Goal: Communication & Community: Share content

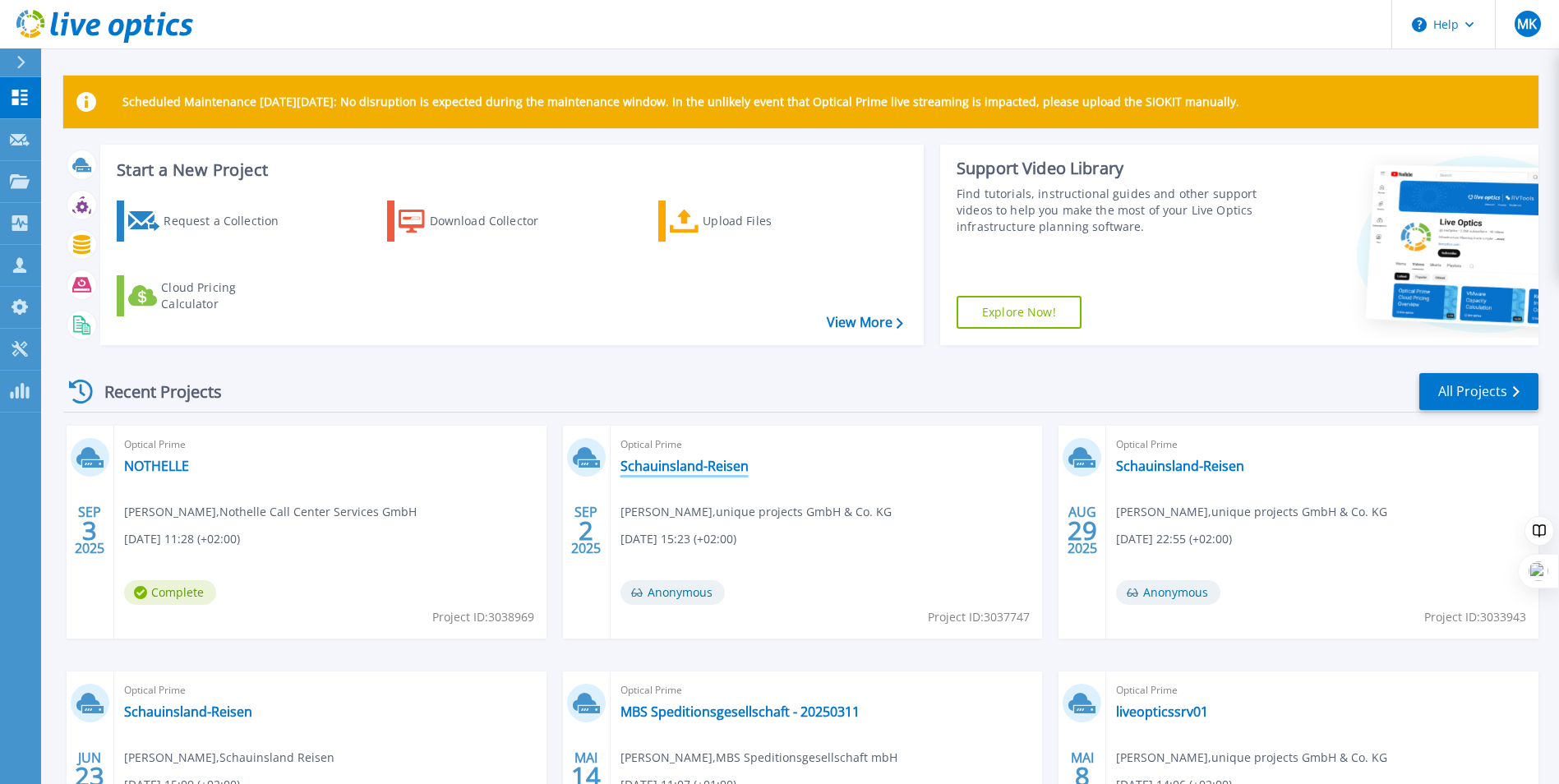
click at [675, 474] on link "Schauinsland-Reisen" at bounding box center [684, 466] width 129 height 17
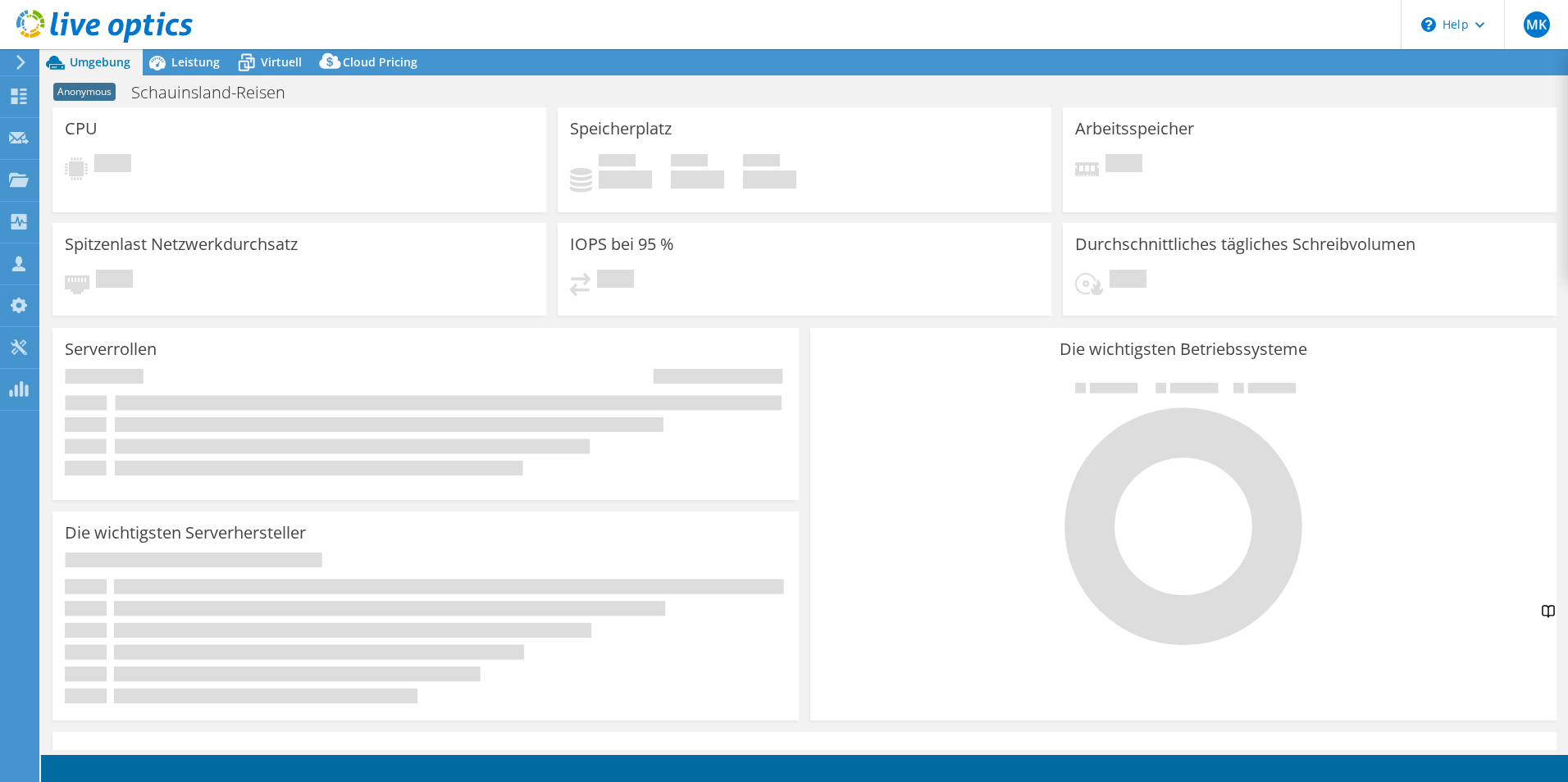
select select "USD"
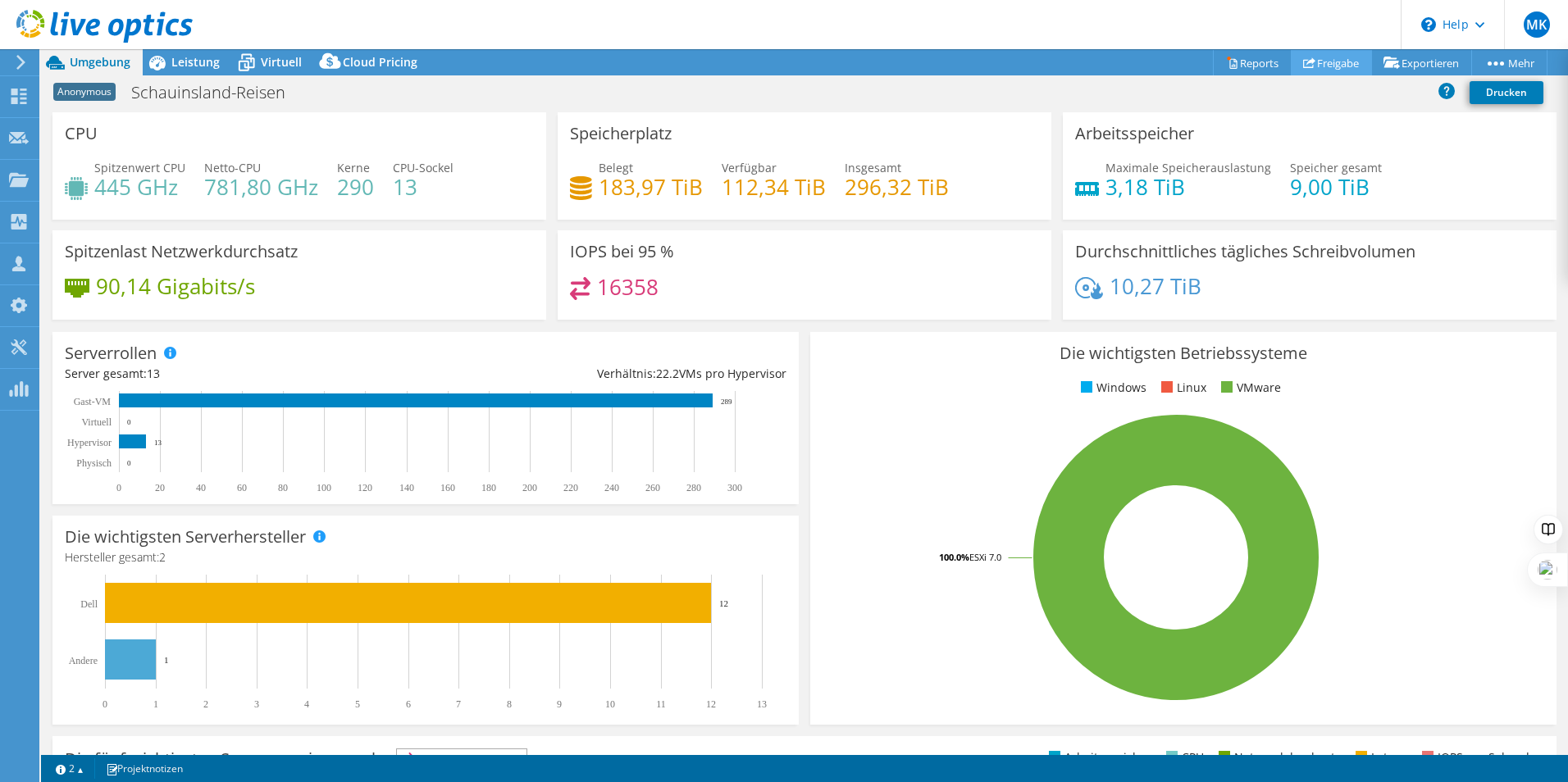
click at [1332, 60] on link "Freigabe" at bounding box center [1331, 63] width 81 height 25
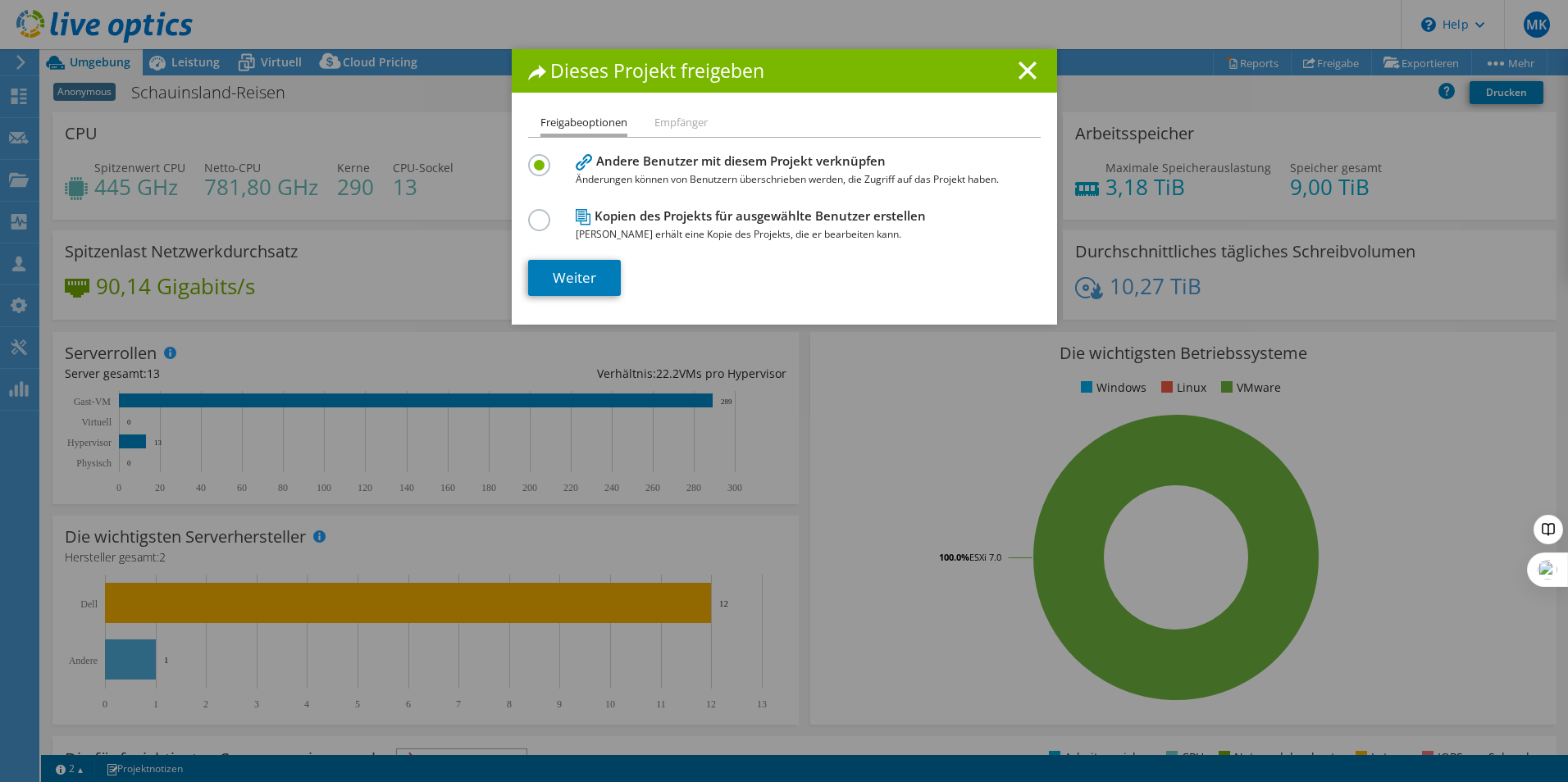
click at [537, 213] on label at bounding box center [543, 210] width 29 height 4
click at [0, 0] on input "radio" at bounding box center [0, 0] width 0 height 0
click at [528, 158] on label at bounding box center [543, 156] width 29 height 4
click at [0, 0] on input "radio" at bounding box center [0, 0] width 0 height 0
click at [579, 277] on link "Weiter" at bounding box center [574, 277] width 92 height 36
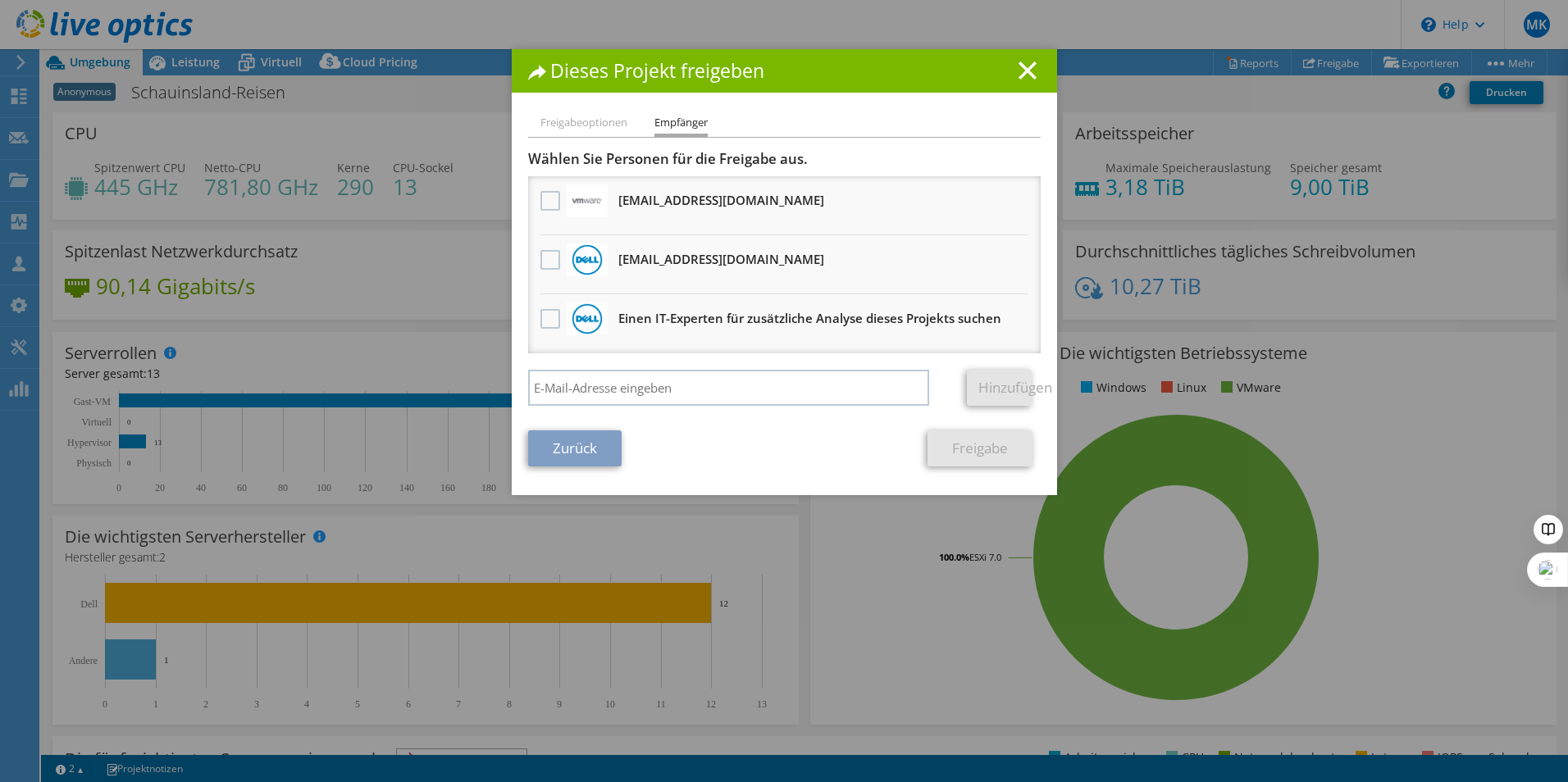
drag, startPoint x: 625, startPoint y: 365, endPoint x: 630, endPoint y: 382, distance: 17.7
click at [625, 365] on div "Wählen Sie Personen für die Freigabe aus. [EMAIL_ADDRESS][DOMAIN_NAME] Erhält e…" at bounding box center [784, 282] width 512 height 264
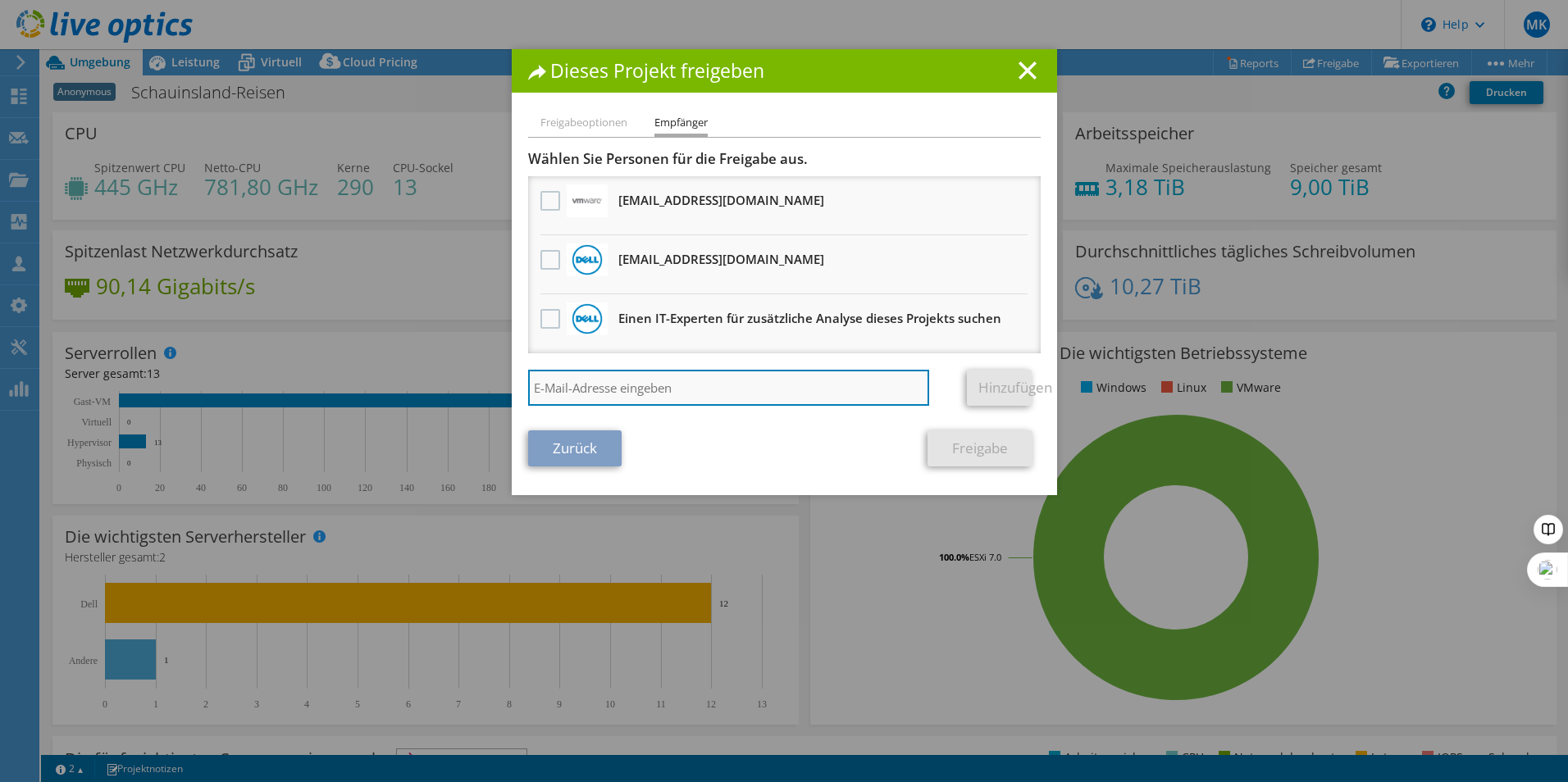
click at [630, 385] on input "search" at bounding box center [729, 387] width 402 height 36
paste input "[PERSON_NAME][EMAIL_ADDRESS][DOMAIN_NAME]"
type input "[PERSON_NAME][EMAIL_ADDRESS][DOMAIN_NAME]"
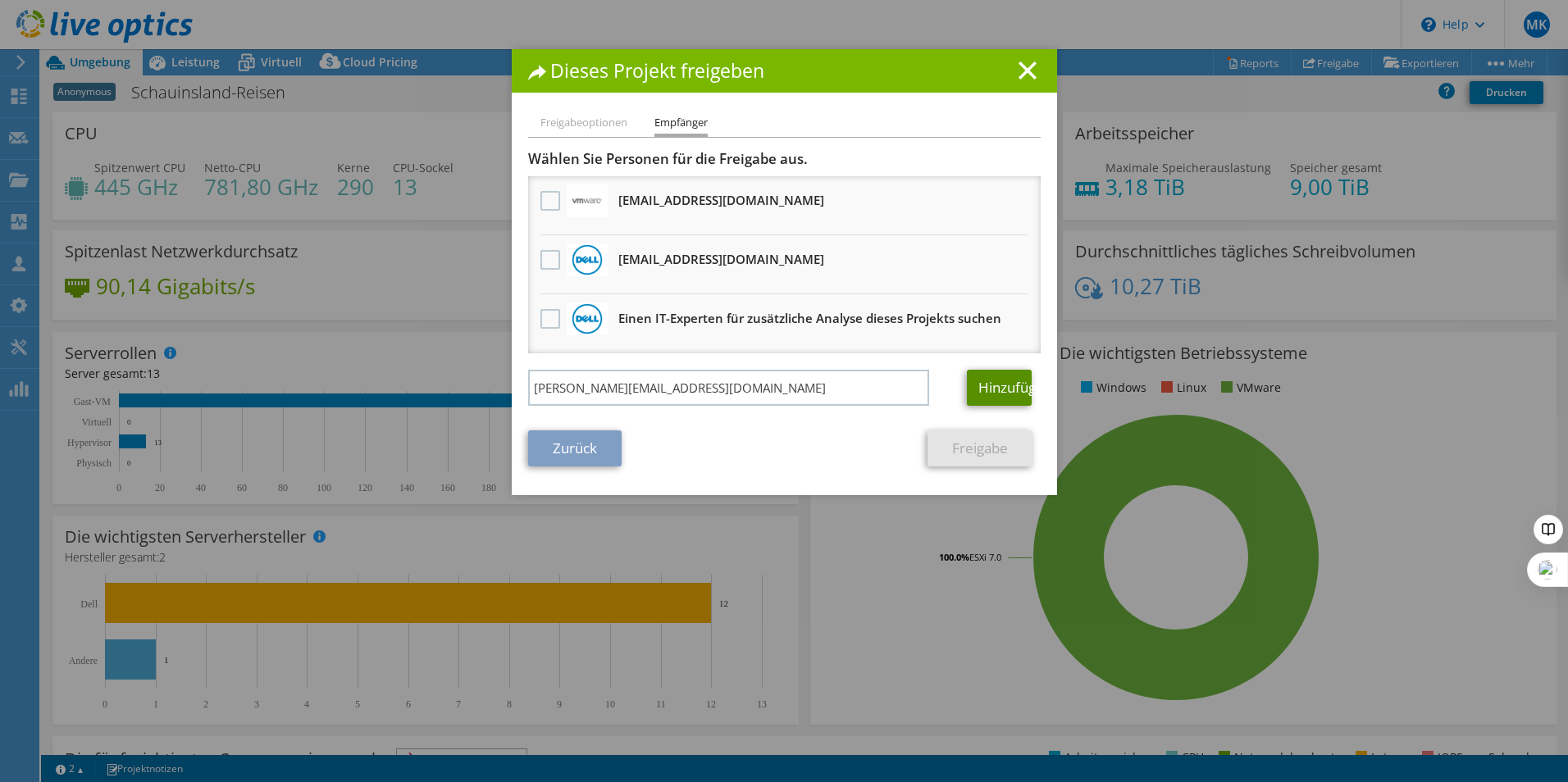
click at [967, 387] on link "Hinzufügen" at bounding box center [999, 387] width 65 height 36
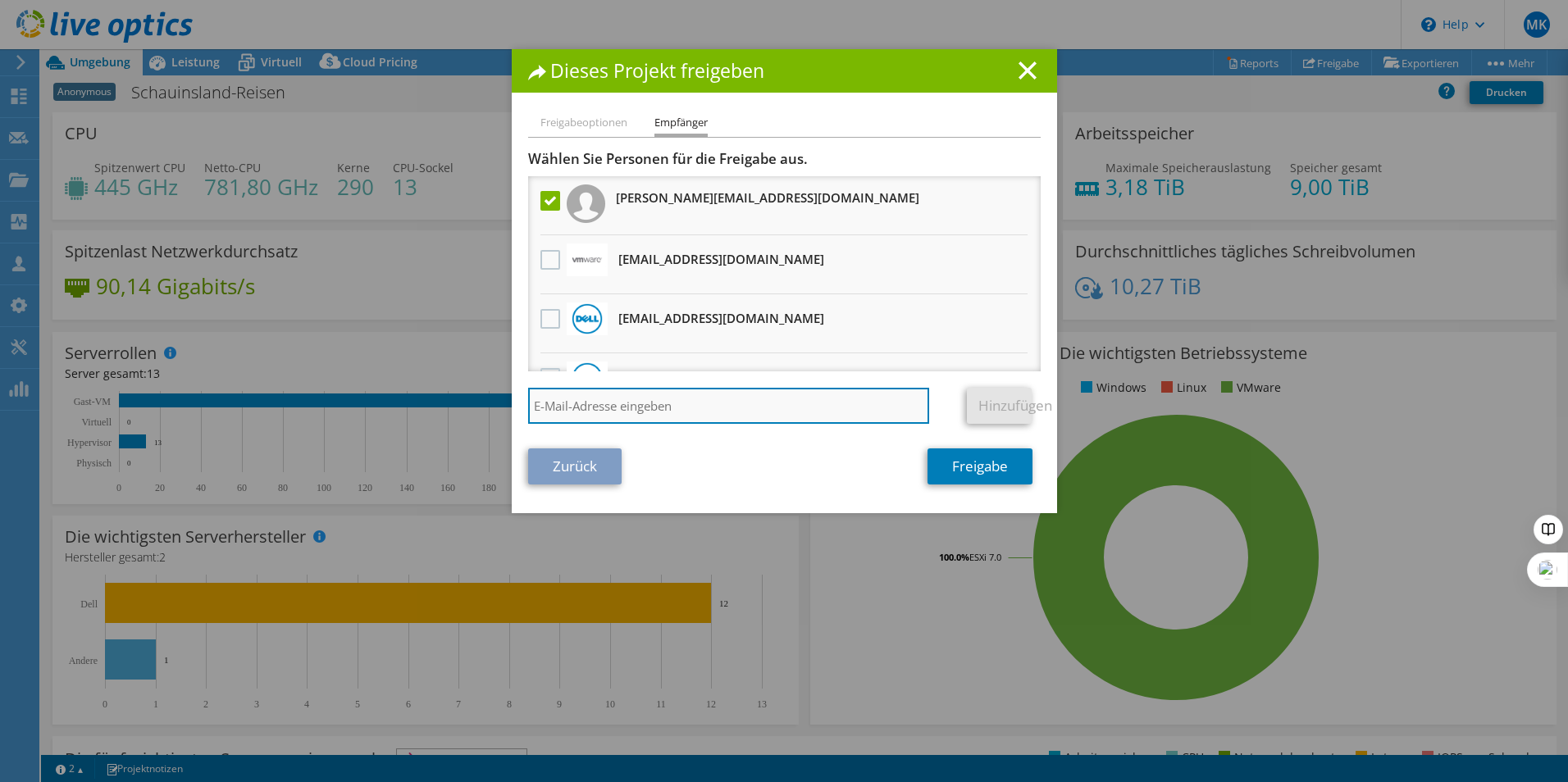
click at [615, 400] on input "search" at bounding box center [729, 406] width 402 height 36
paste input "[EMAIL_ADDRESS][DOMAIN_NAME]"
type input "[EMAIL_ADDRESS][DOMAIN_NAME]"
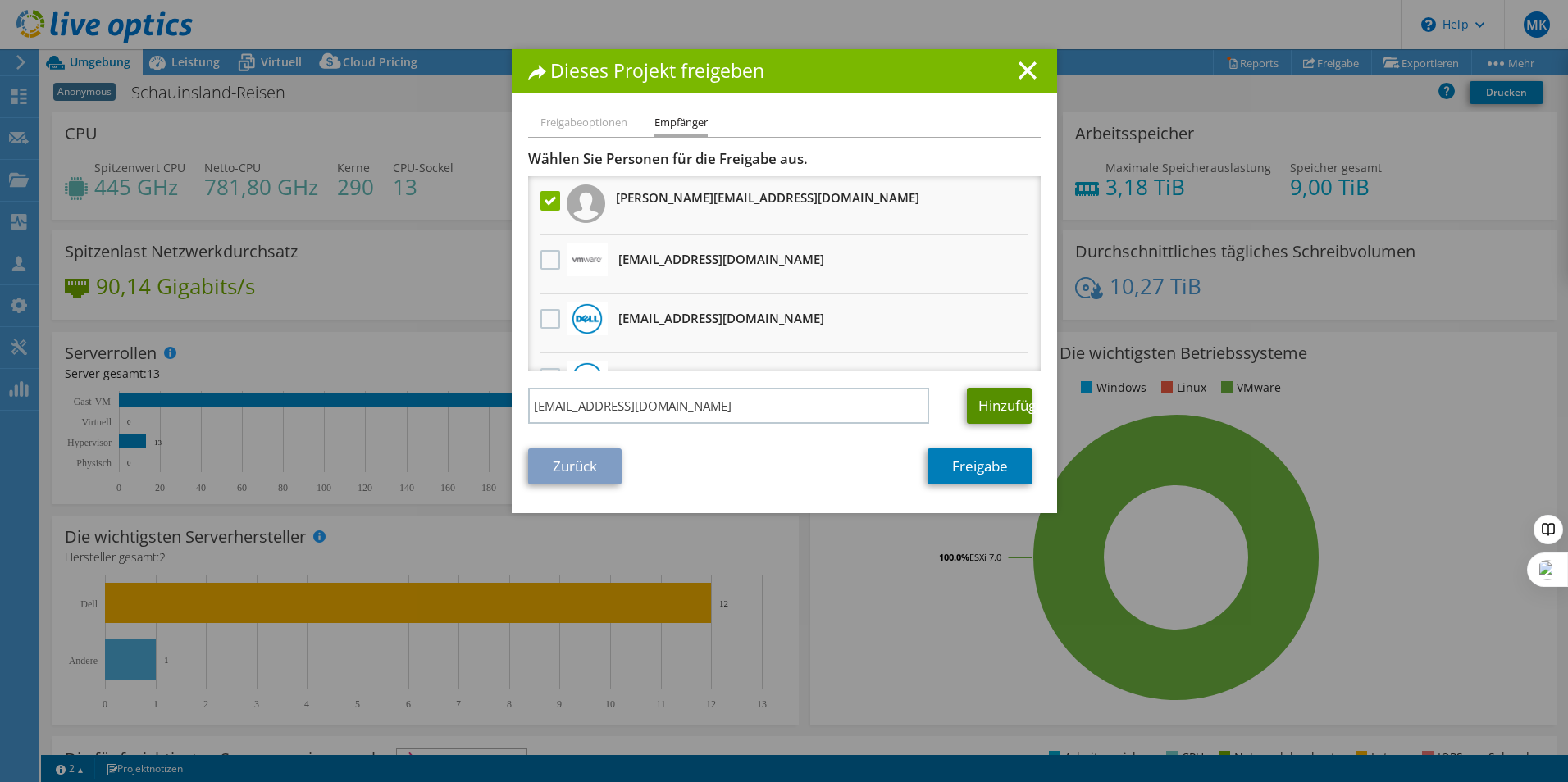
click at [997, 405] on link "Hinzufügen" at bounding box center [999, 406] width 65 height 36
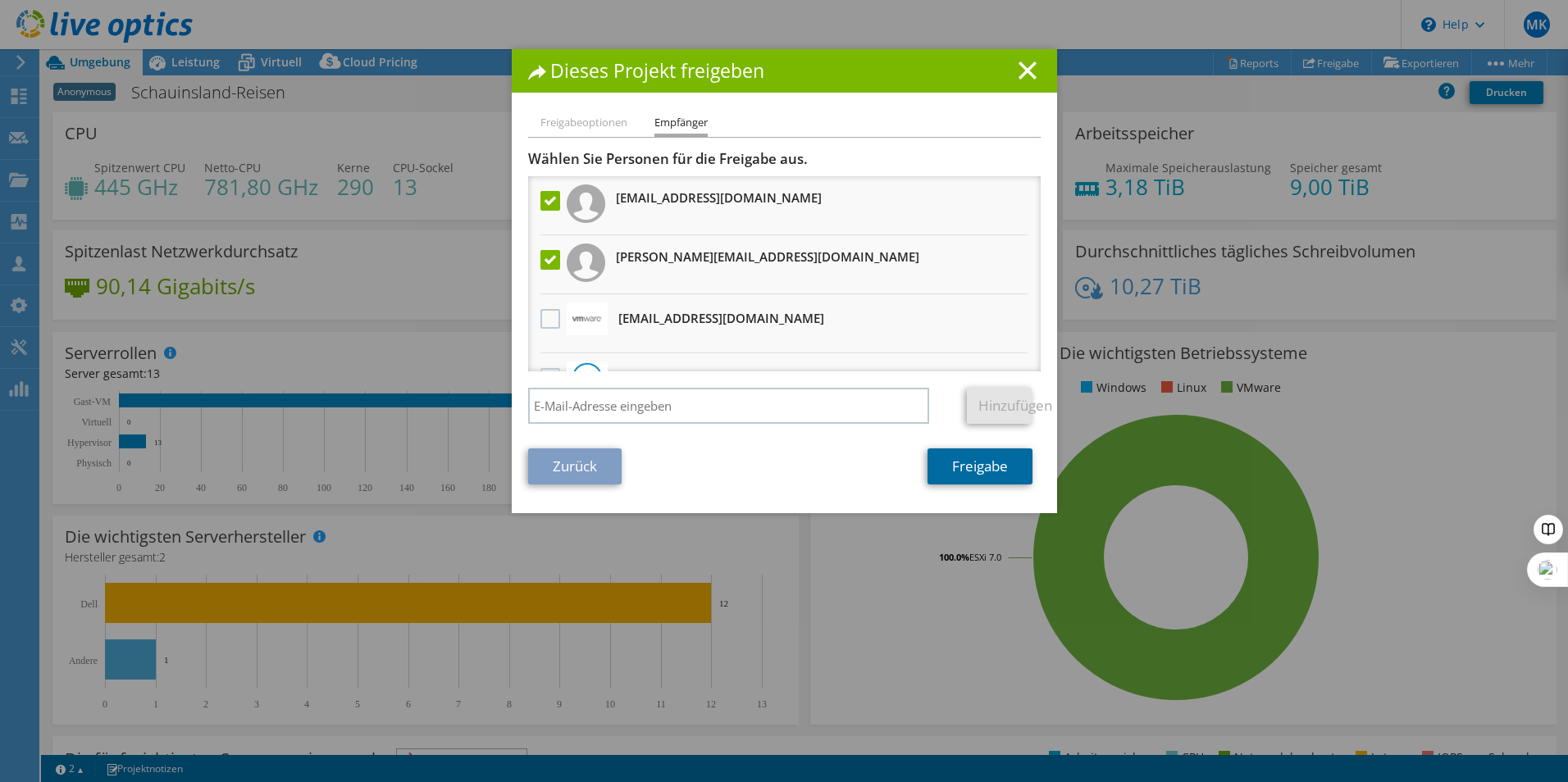
click at [993, 470] on link "Freigabe" at bounding box center [979, 466] width 105 height 36
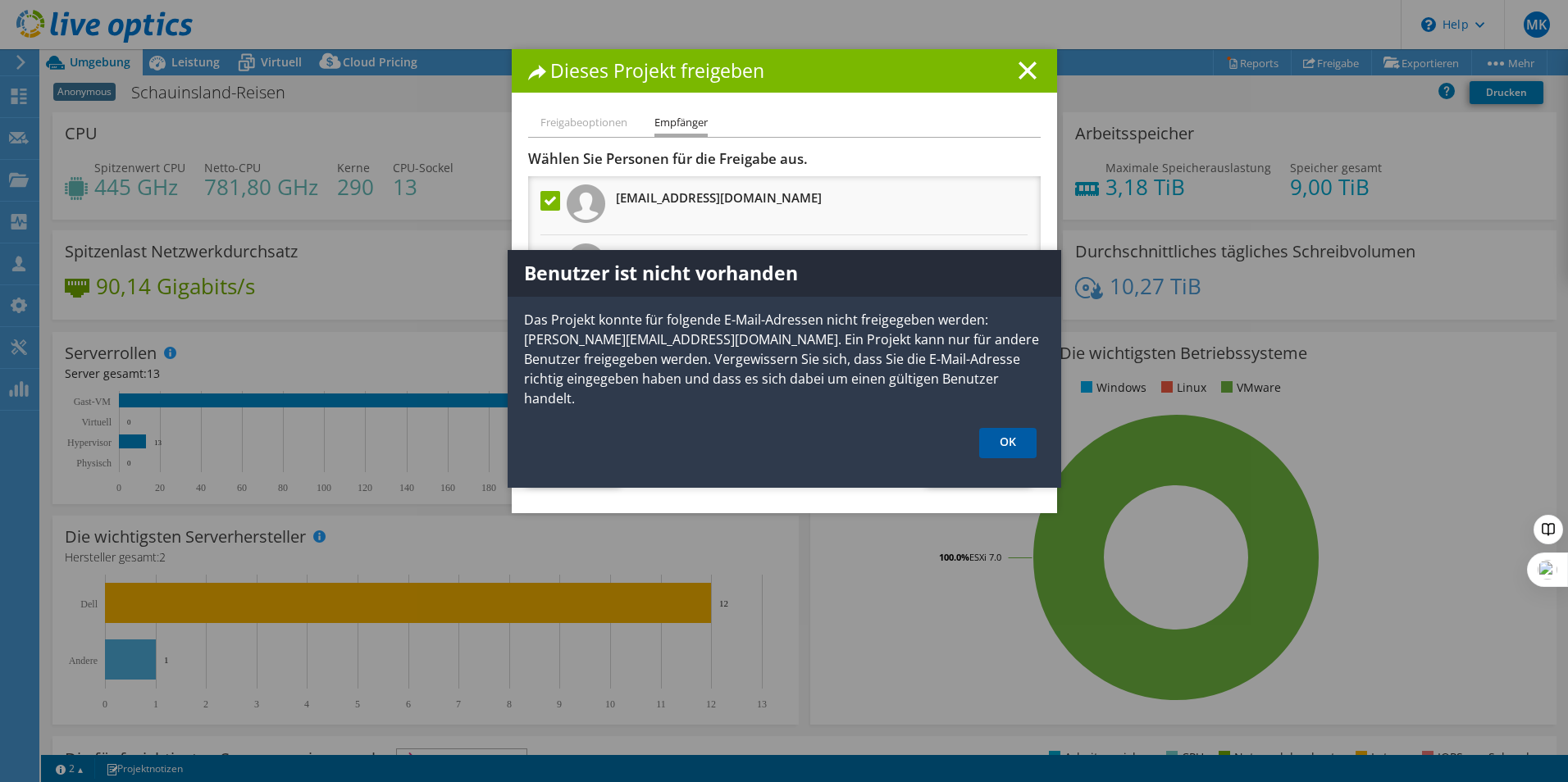
click at [1019, 427] on link "OK" at bounding box center [1008, 443] width 57 height 30
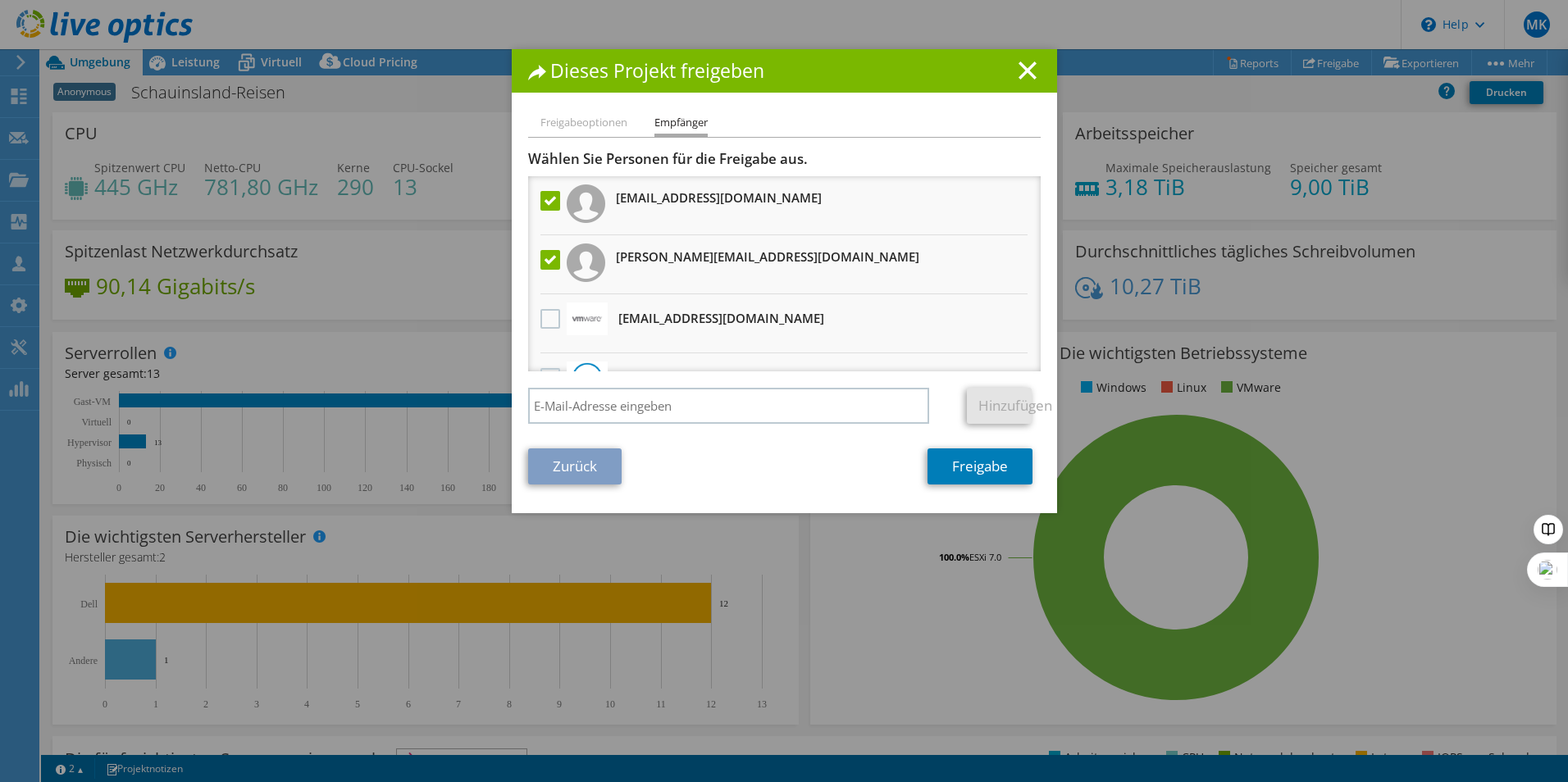
click at [584, 122] on li "Freigabeoptionen" at bounding box center [584, 123] width 87 height 20
click at [577, 464] on link "Zurück" at bounding box center [574, 466] width 93 height 36
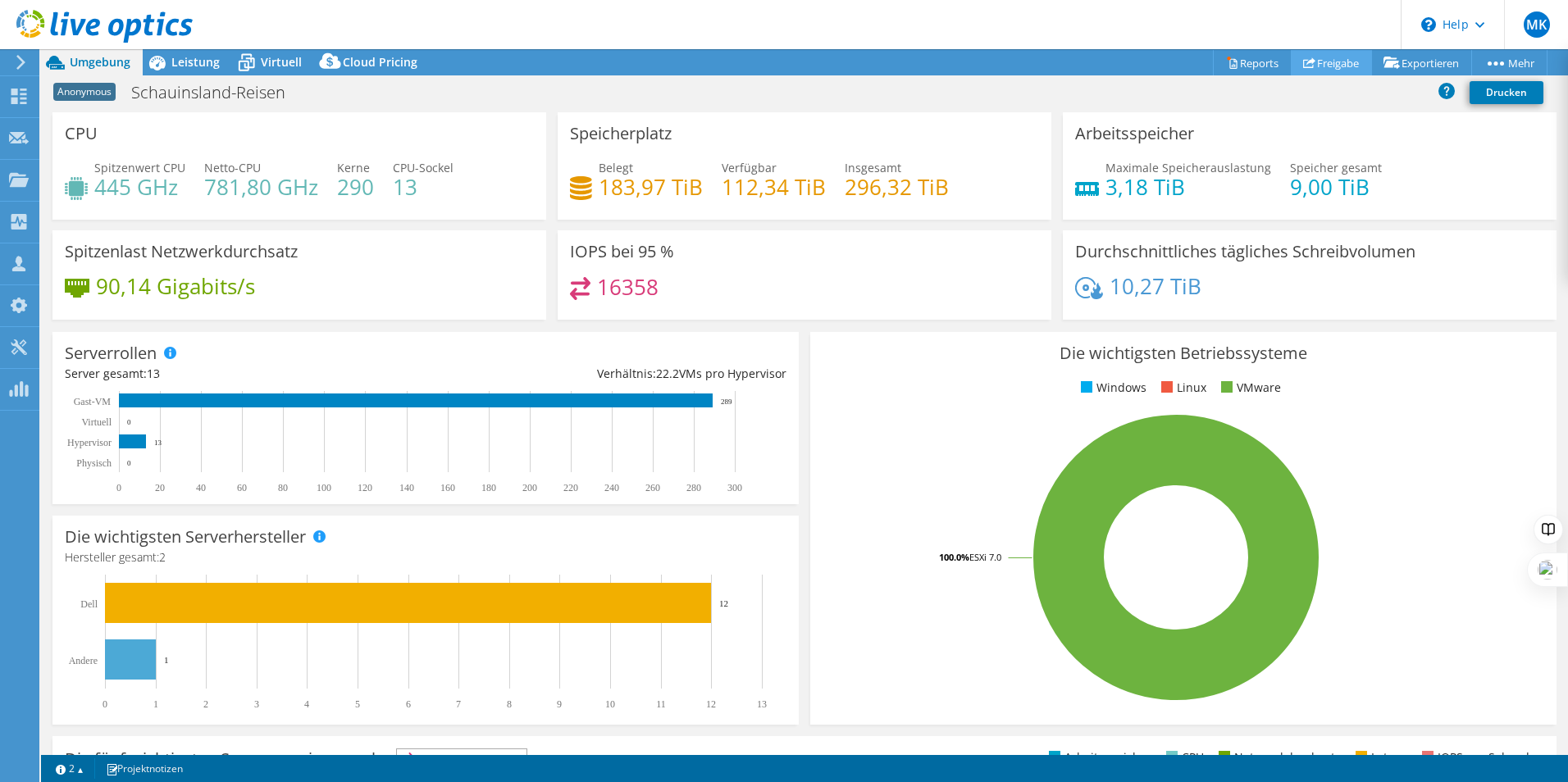
click at [1332, 61] on link "Freigabe" at bounding box center [1331, 63] width 81 height 25
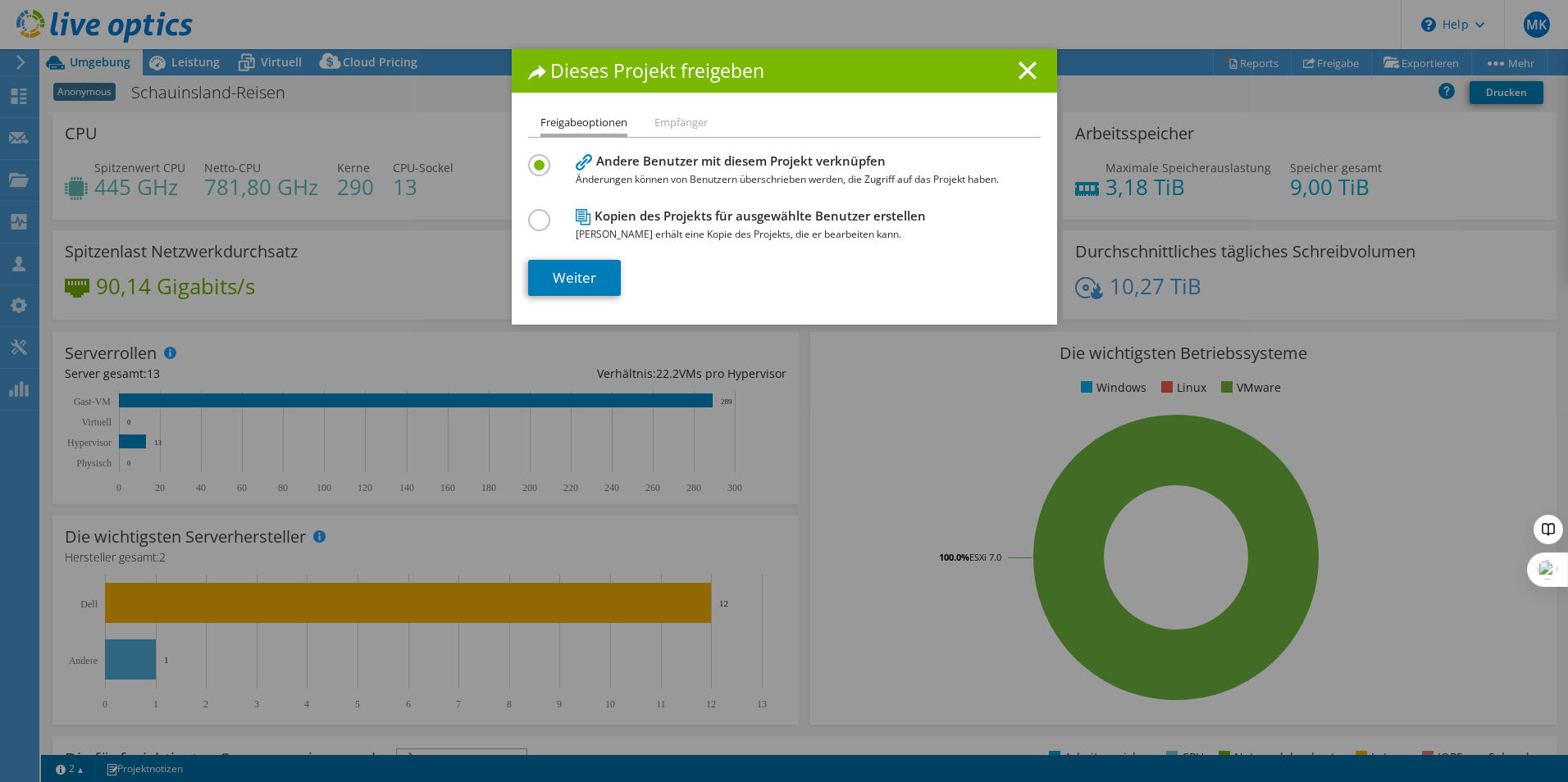
click at [595, 212] on h4 "Kopien des Projekts für ausgewählte Benutzer erstellen Jeder Benutzer erhält ei…" at bounding box center [780, 225] width 410 height 37
click at [543, 213] on label at bounding box center [543, 210] width 29 height 4
click at [0, 0] on input "radio" at bounding box center [0, 0] width 0 height 0
click at [568, 279] on link "Weiter" at bounding box center [574, 277] width 92 height 36
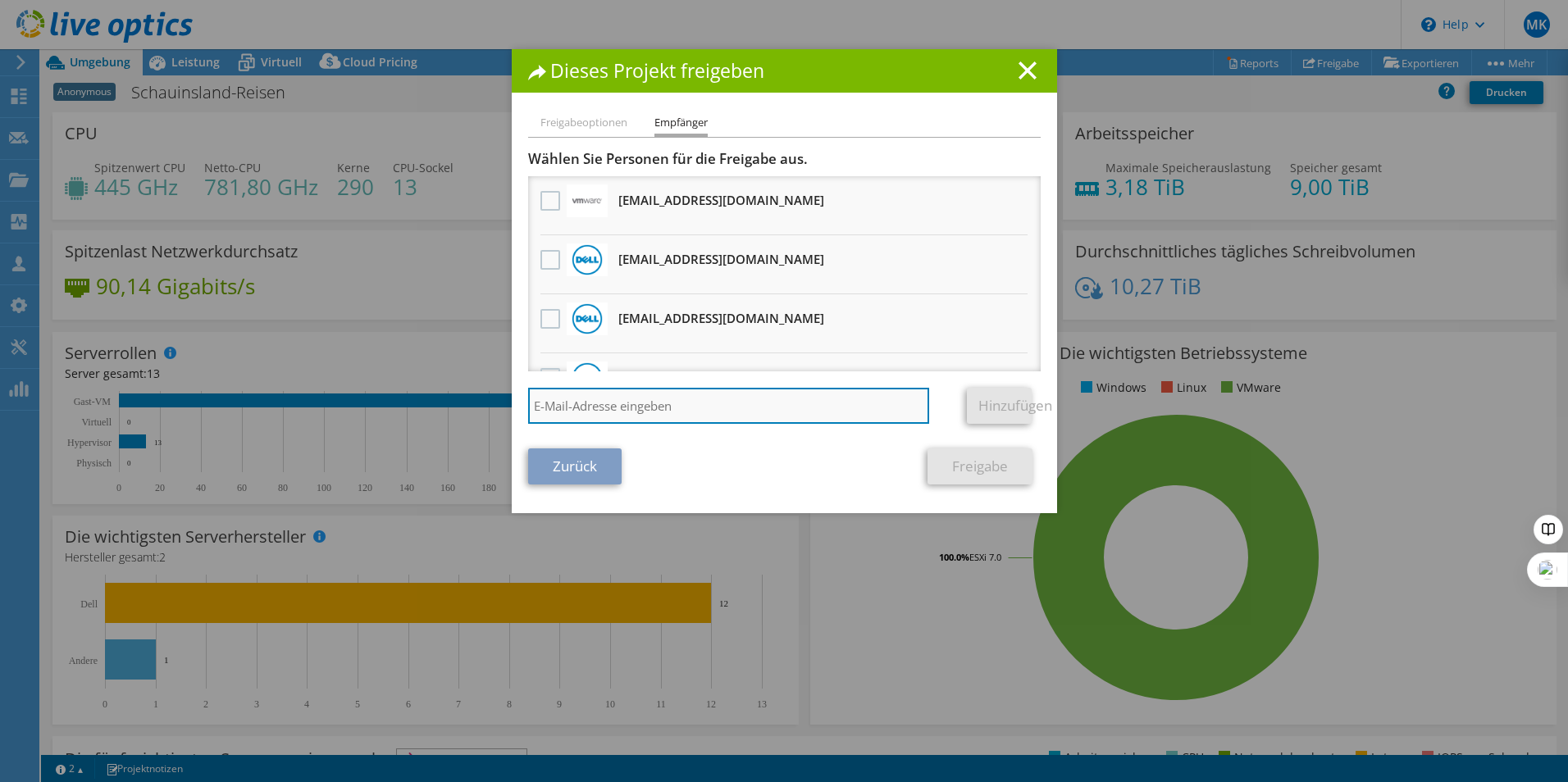
click at [631, 401] on input "search" at bounding box center [729, 406] width 402 height 36
paste input "[EMAIL_ADDRESS][DOMAIN_NAME]"
type input "[EMAIL_ADDRESS][DOMAIN_NAME]"
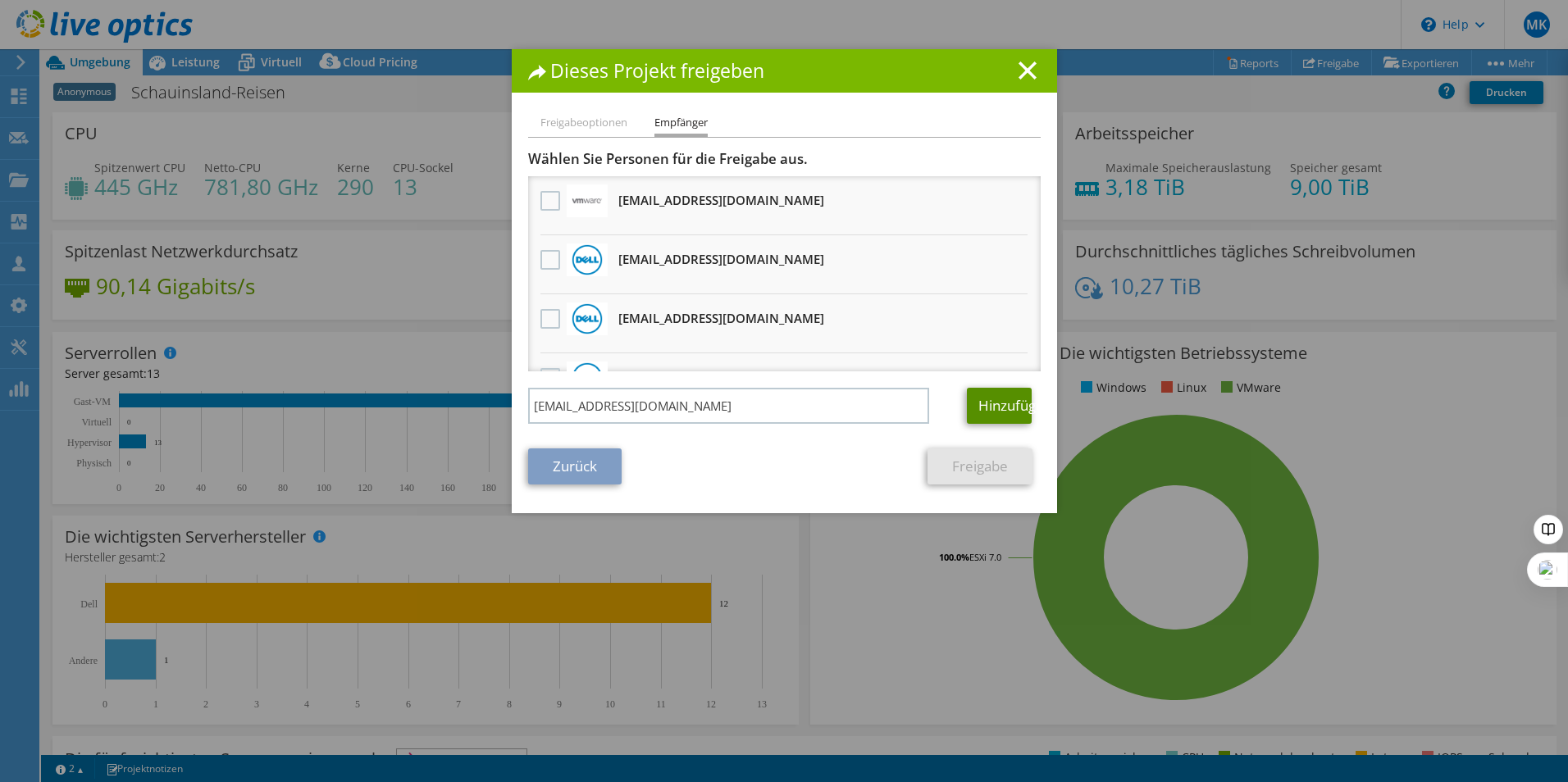
click at [989, 413] on link "Hinzufügen" at bounding box center [999, 406] width 65 height 36
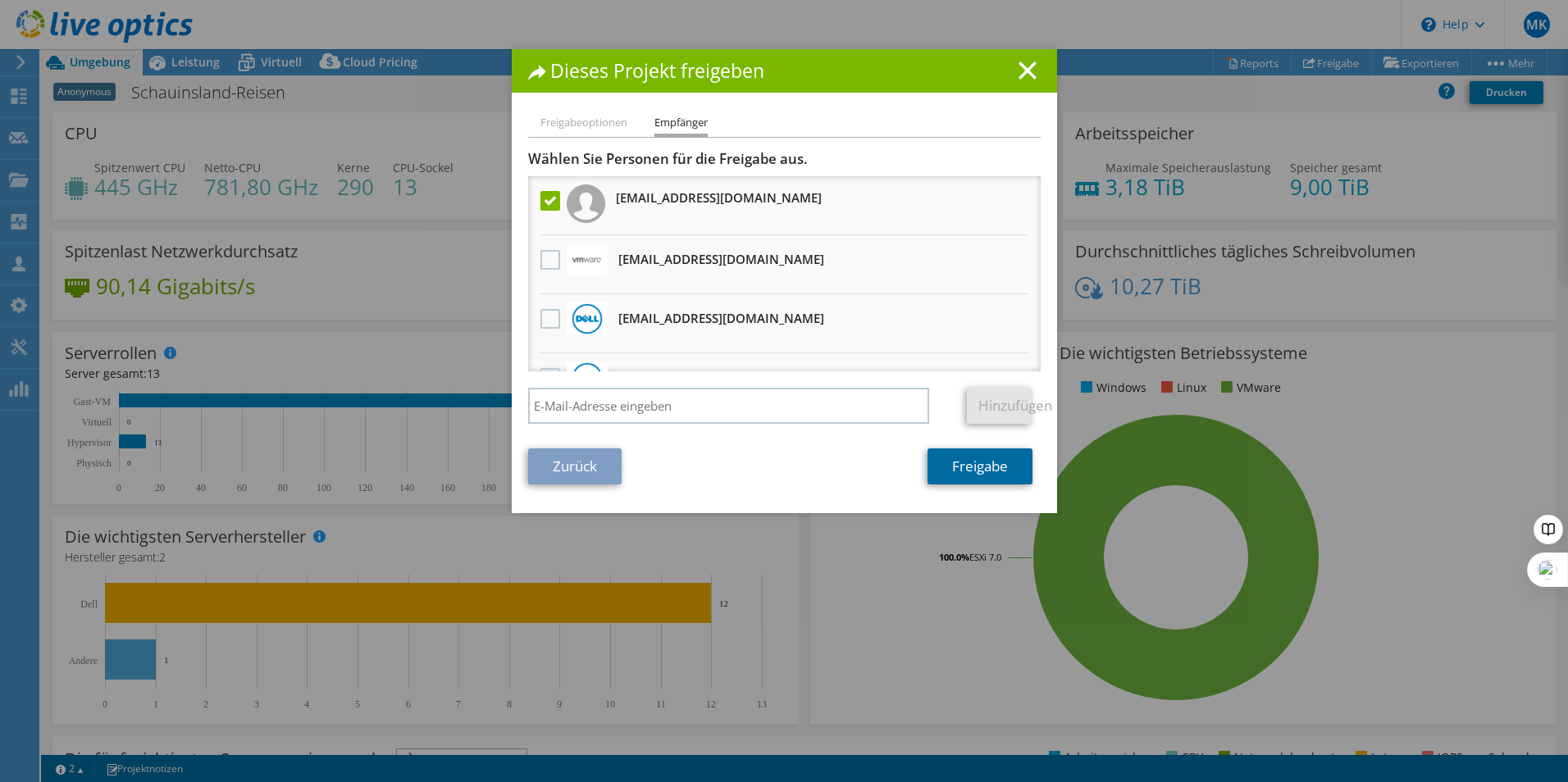
click at [975, 466] on link "Freigabe" at bounding box center [979, 466] width 105 height 36
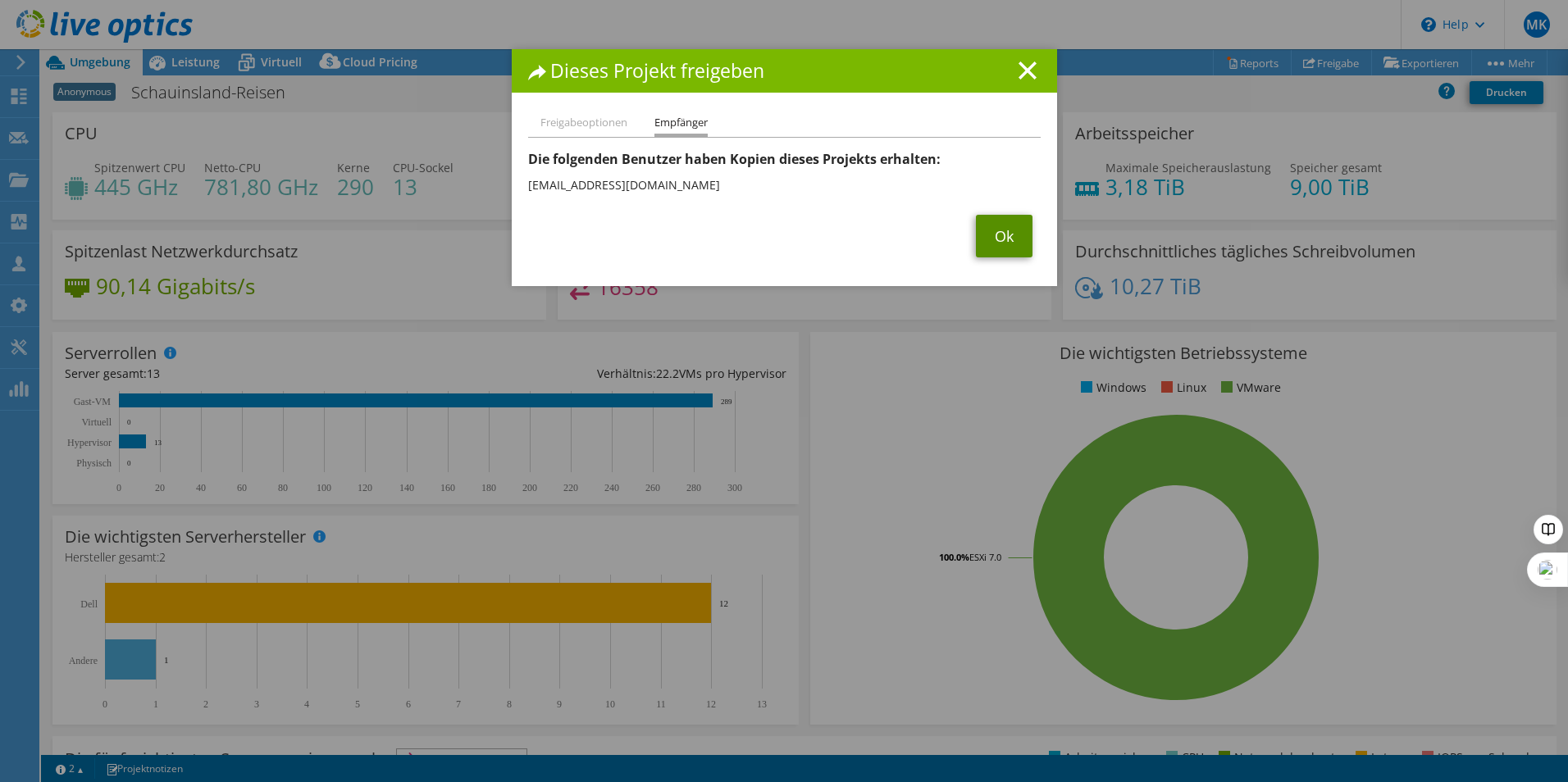
click at [976, 231] on link "Ok" at bounding box center [1004, 236] width 56 height 43
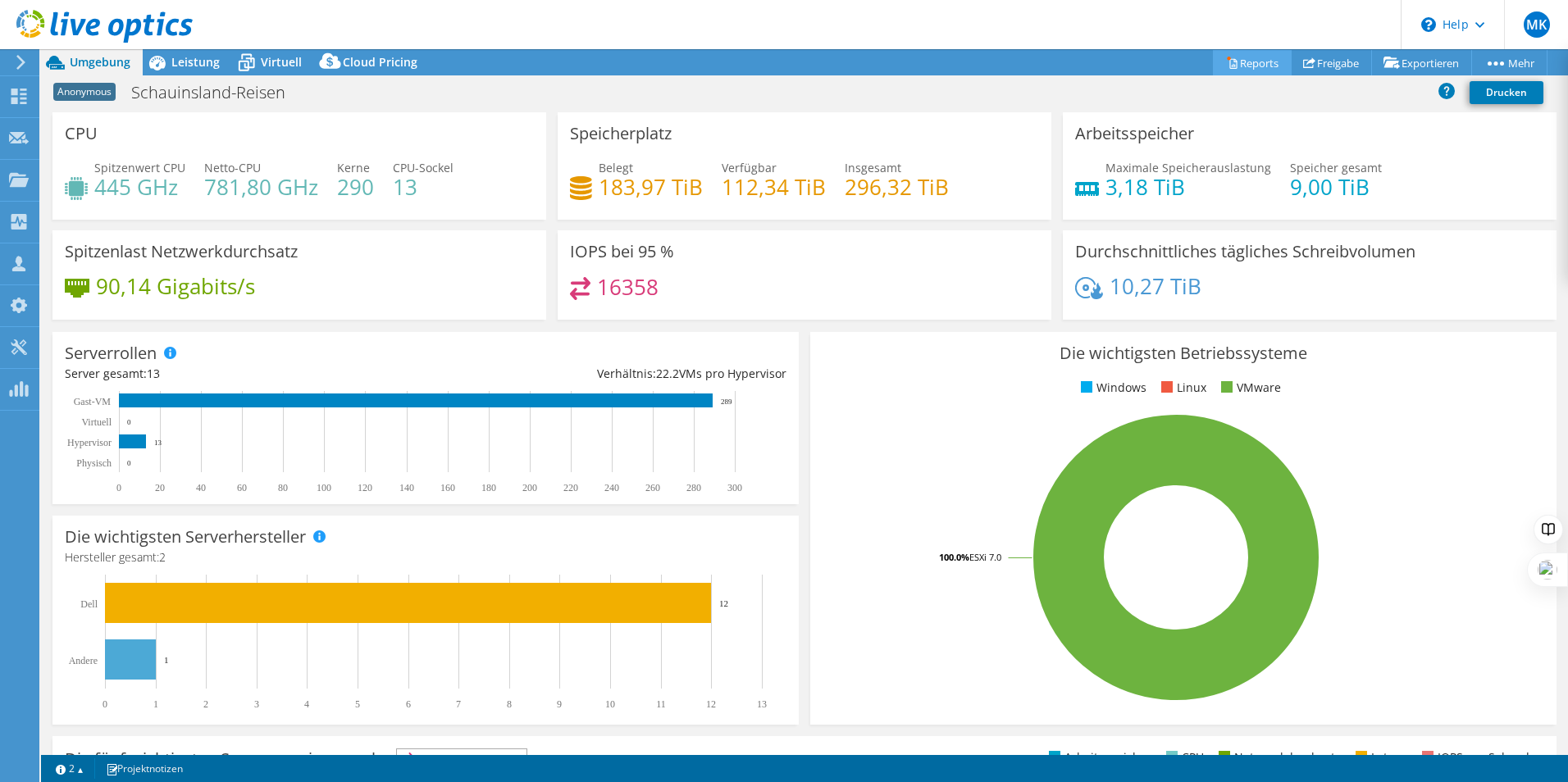
click at [1244, 70] on link "Reports" at bounding box center [1252, 63] width 79 height 25
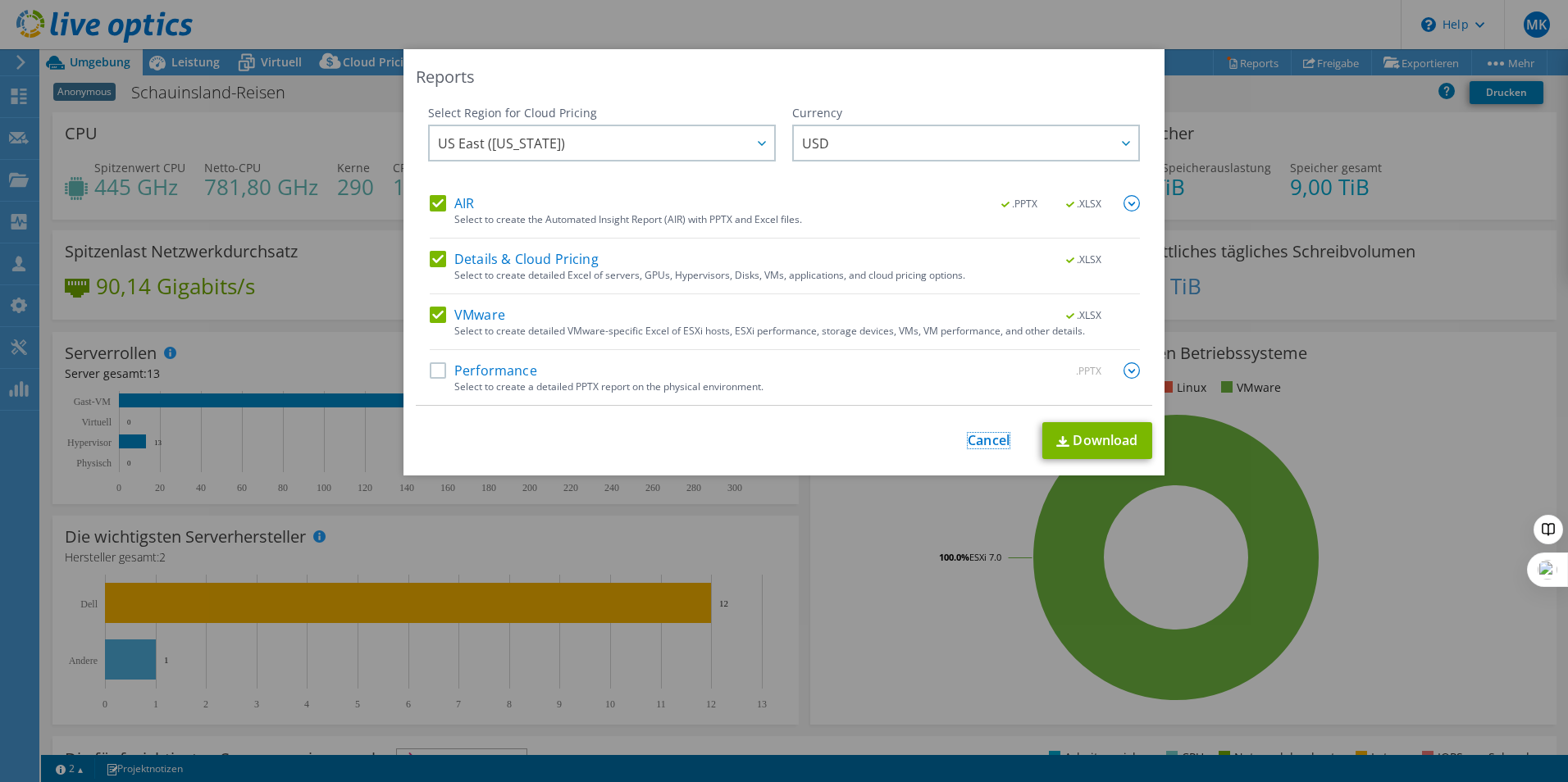
click at [972, 443] on link "Cancel" at bounding box center [989, 440] width 42 height 16
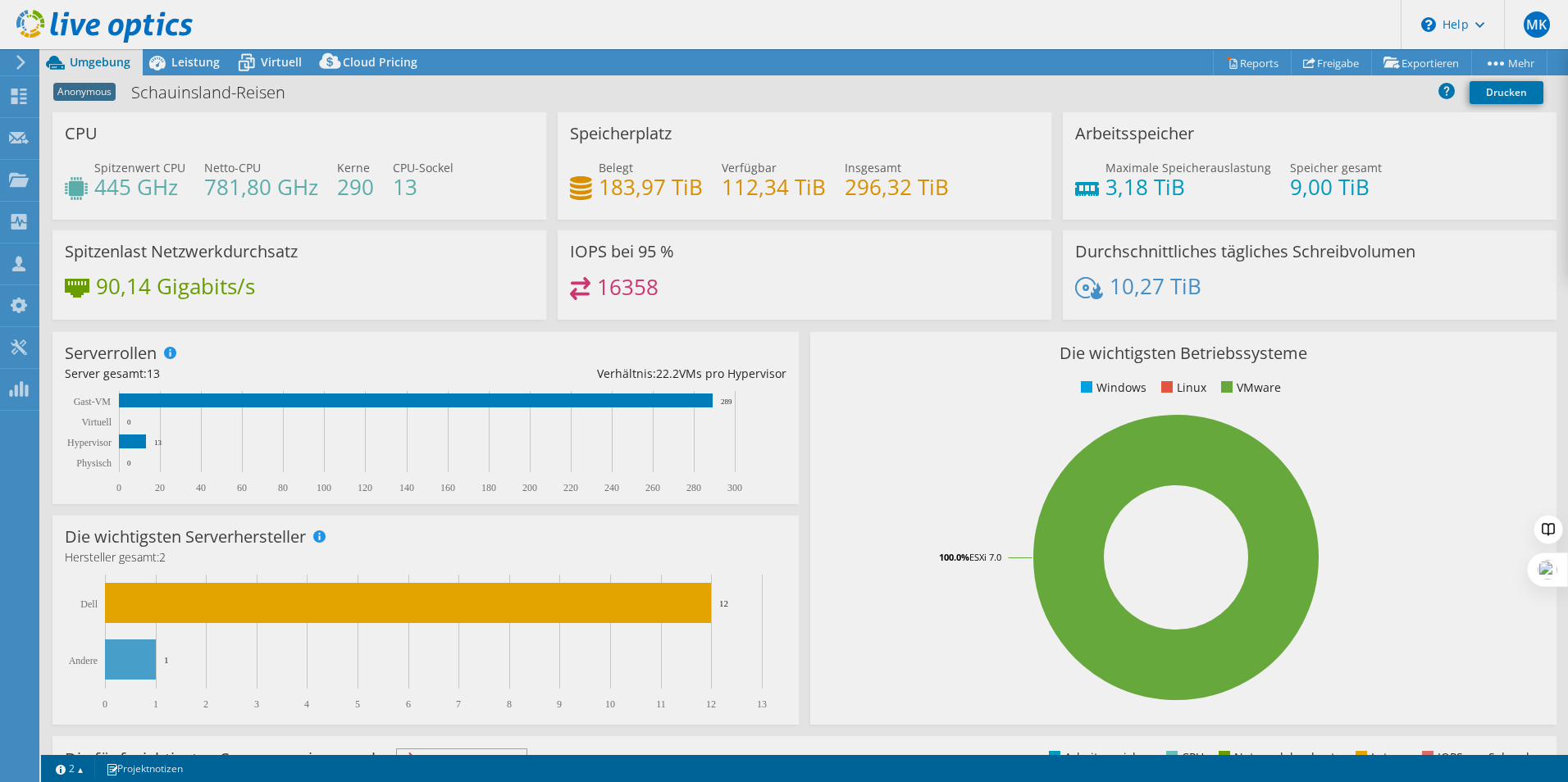
click at [1332, 54] on div "Dieses Projekt wurde archiviert. Es können keine Änderungen vorgenommen werden …" at bounding box center [804, 416] width 1527 height 733
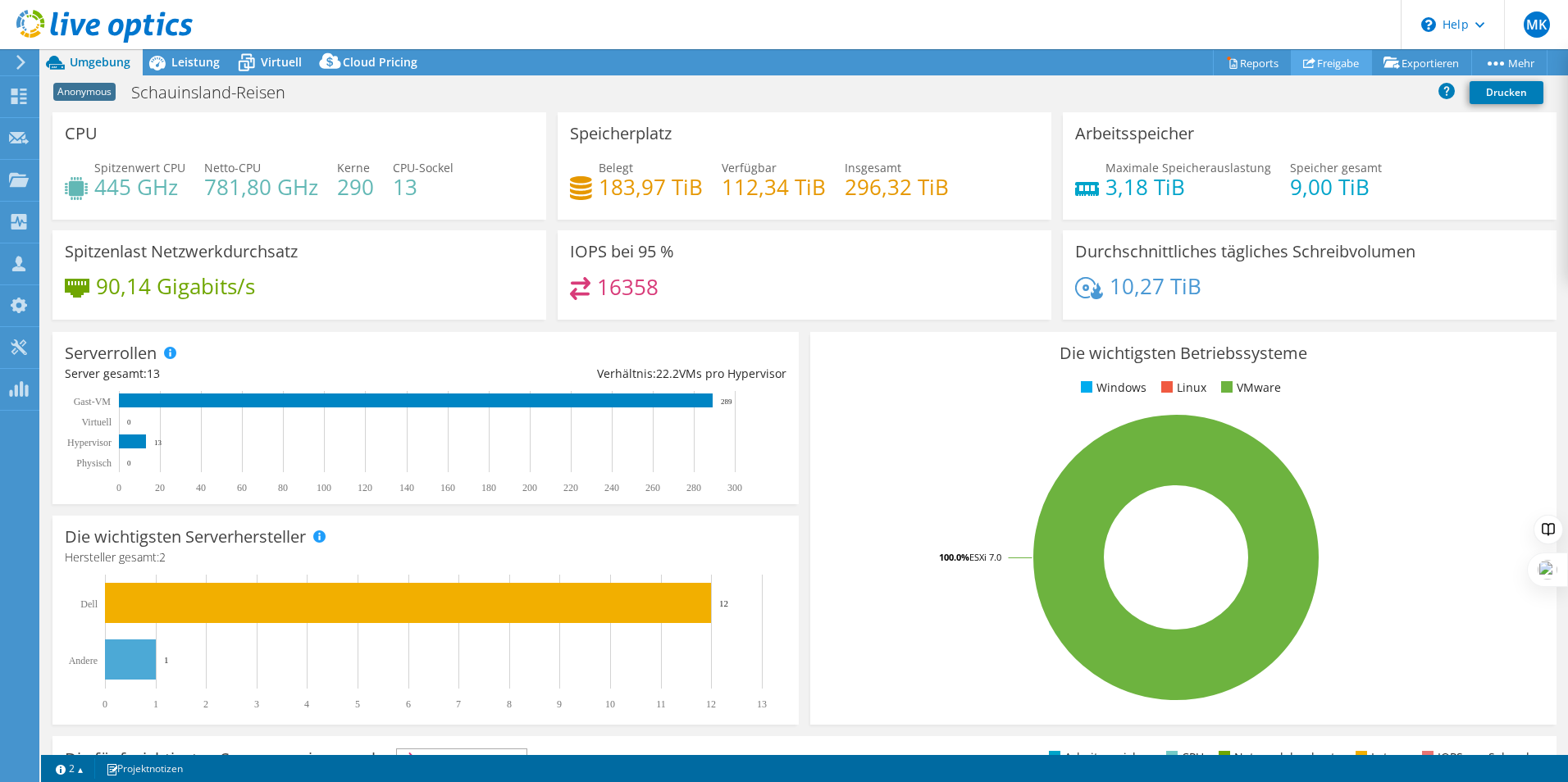
click at [1332, 55] on link "Freigabe" at bounding box center [1331, 63] width 81 height 25
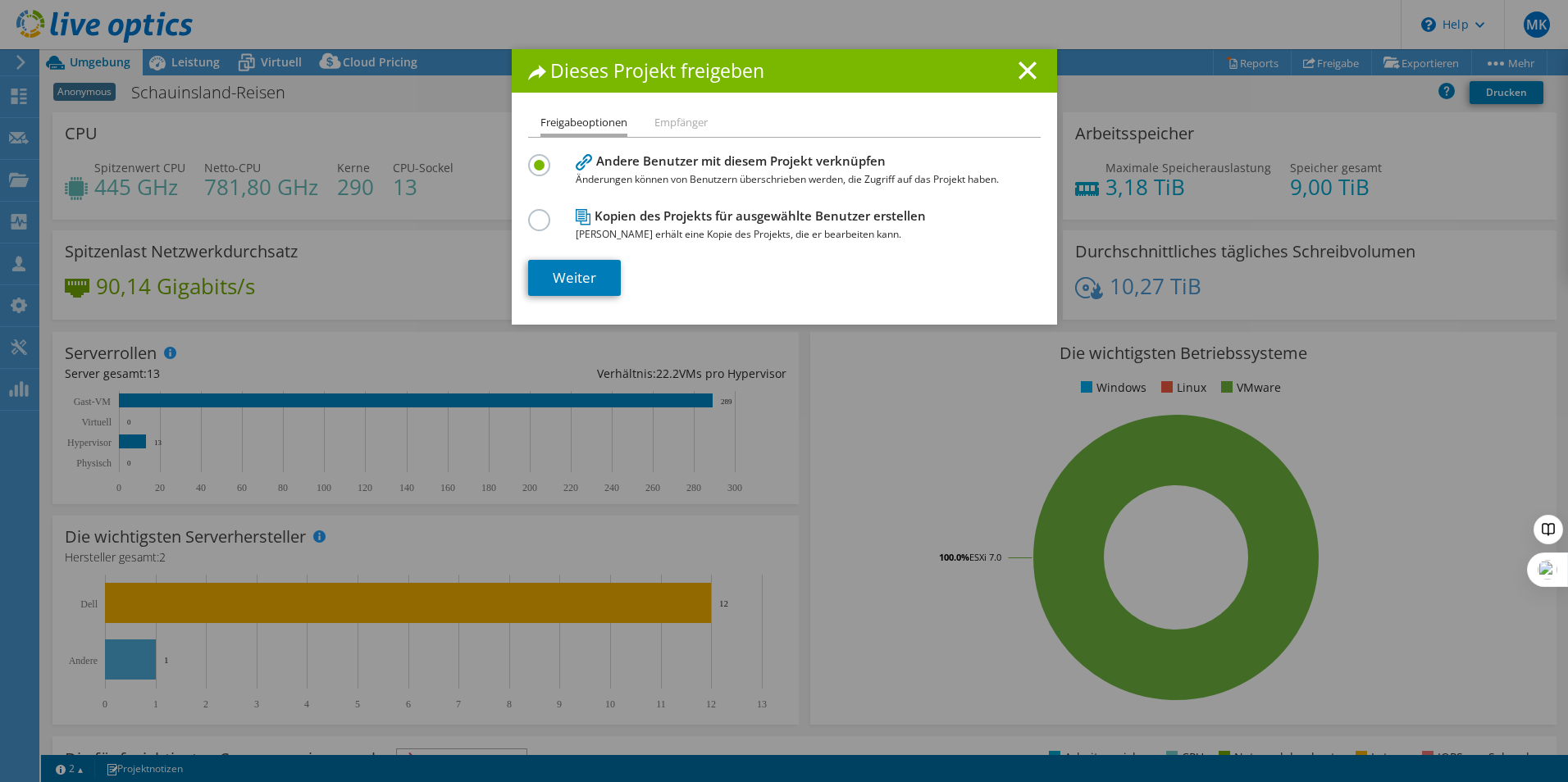
click at [576, 226] on span "[PERSON_NAME] erhält eine Kopie des Projekts, die er bearbeiten kann." at bounding box center [780, 235] width 410 height 18
click at [534, 213] on label at bounding box center [543, 210] width 29 height 4
click at [0, 0] on input "radio" at bounding box center [0, 0] width 0 height 0
click at [551, 277] on link "Weiter" at bounding box center [574, 277] width 92 height 36
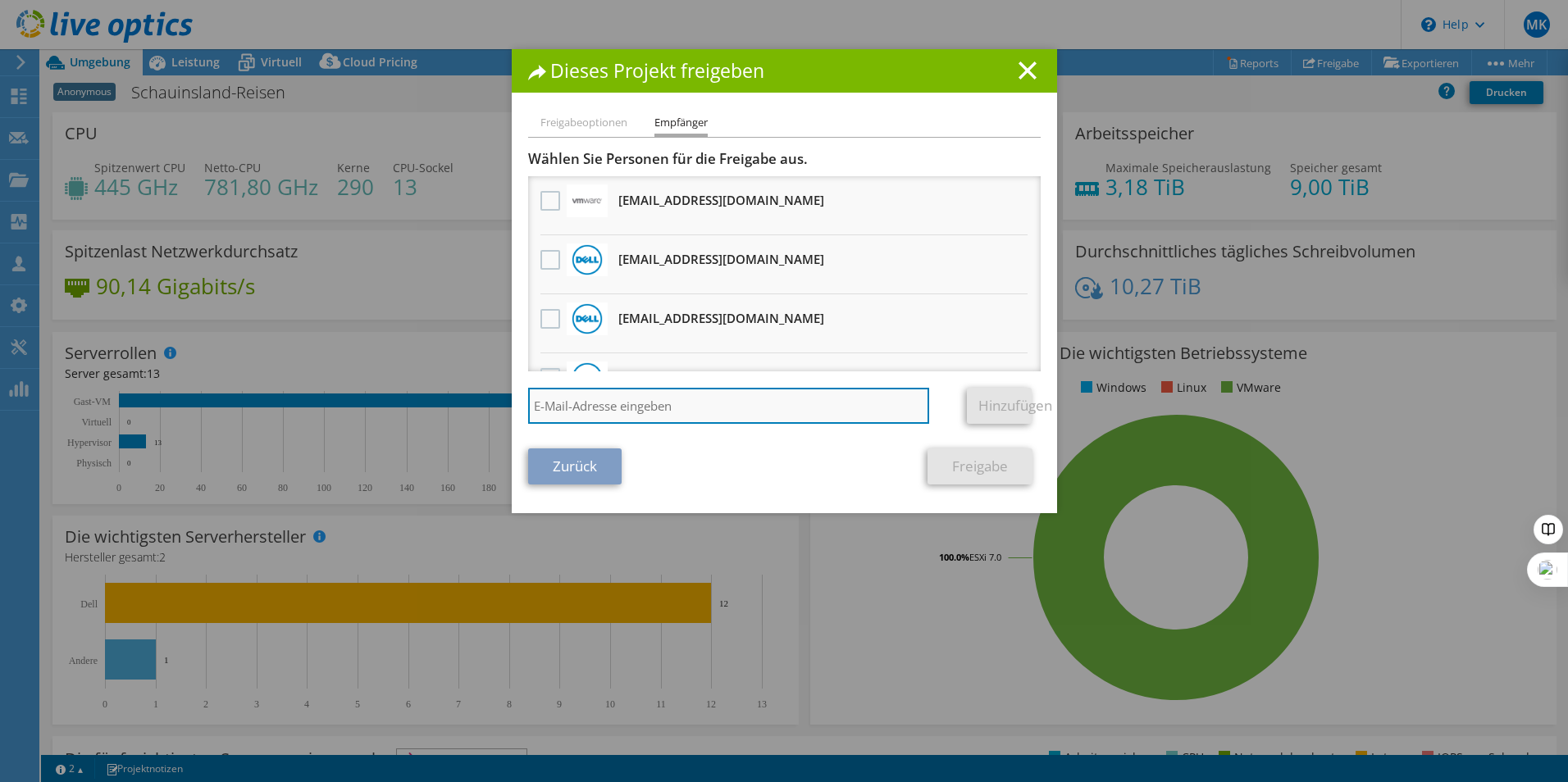
click at [605, 407] on input "search" at bounding box center [729, 406] width 402 height 36
paste input "[PERSON_NAME][EMAIL_ADDRESS][DOMAIN_NAME]"
type input "[PERSON_NAME][EMAIL_ADDRESS][DOMAIN_NAME]"
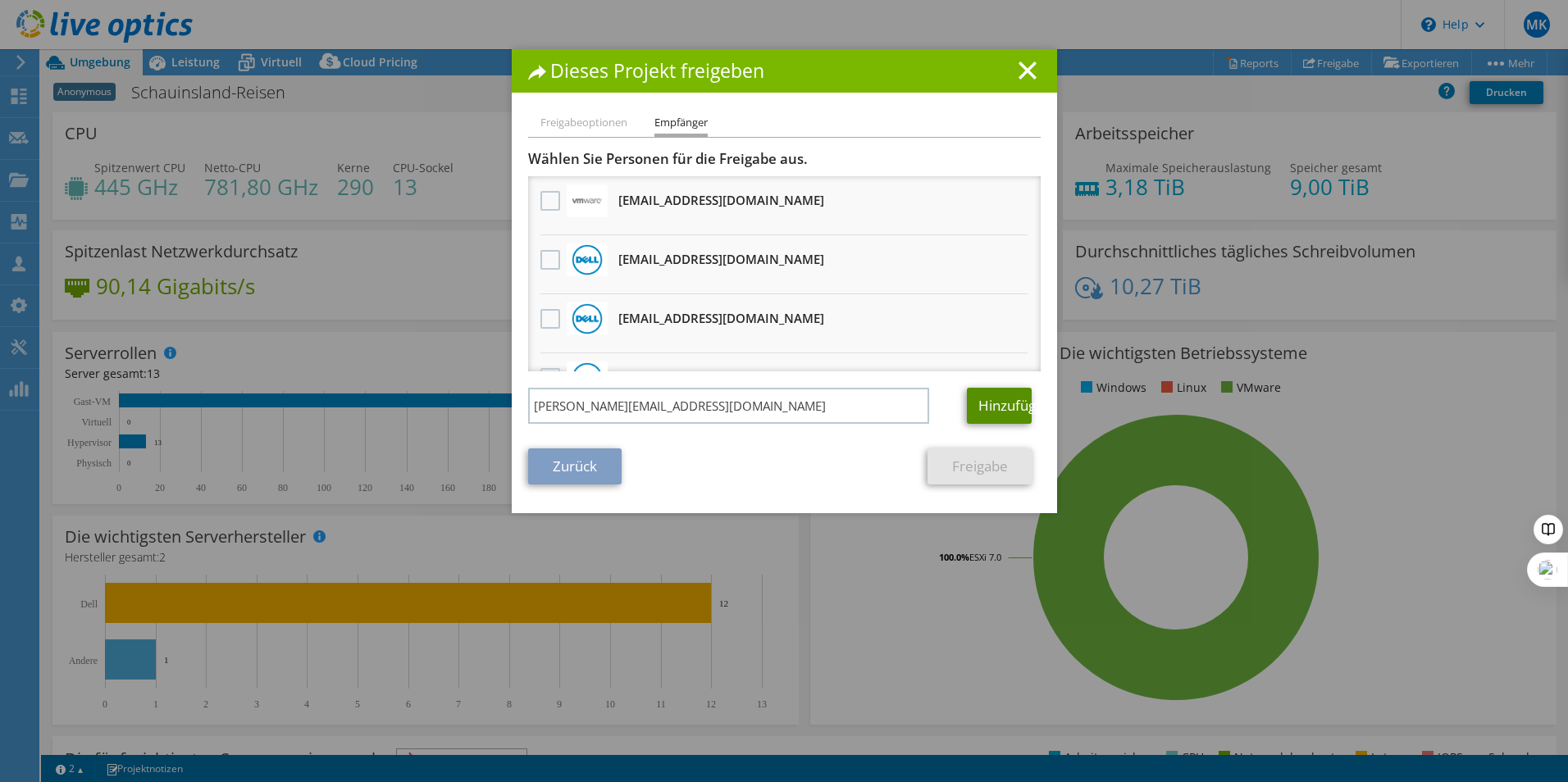
click at [997, 409] on link "Hinzufügen" at bounding box center [999, 406] width 65 height 36
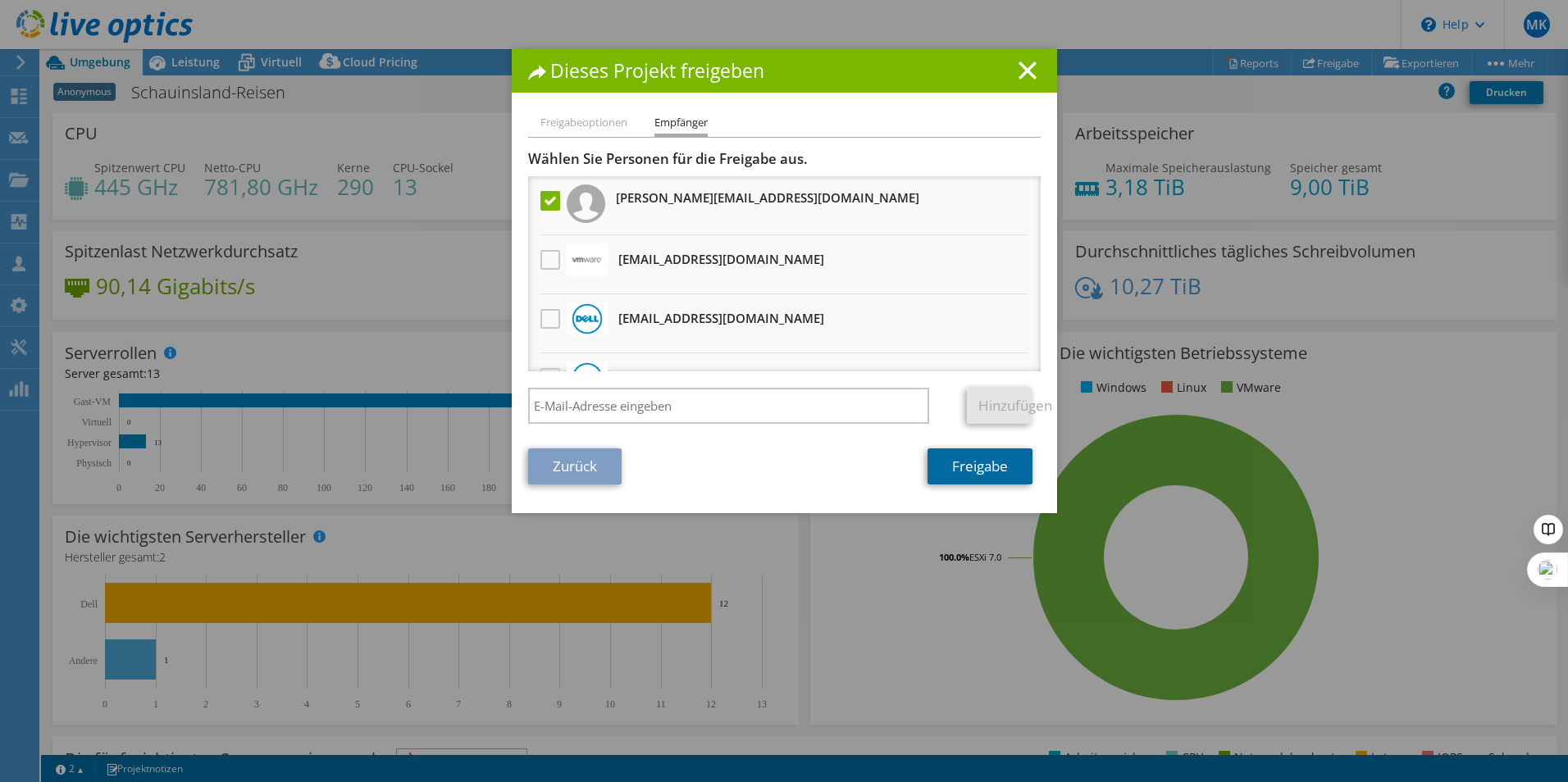
click at [950, 468] on link "Freigabe" at bounding box center [979, 466] width 105 height 36
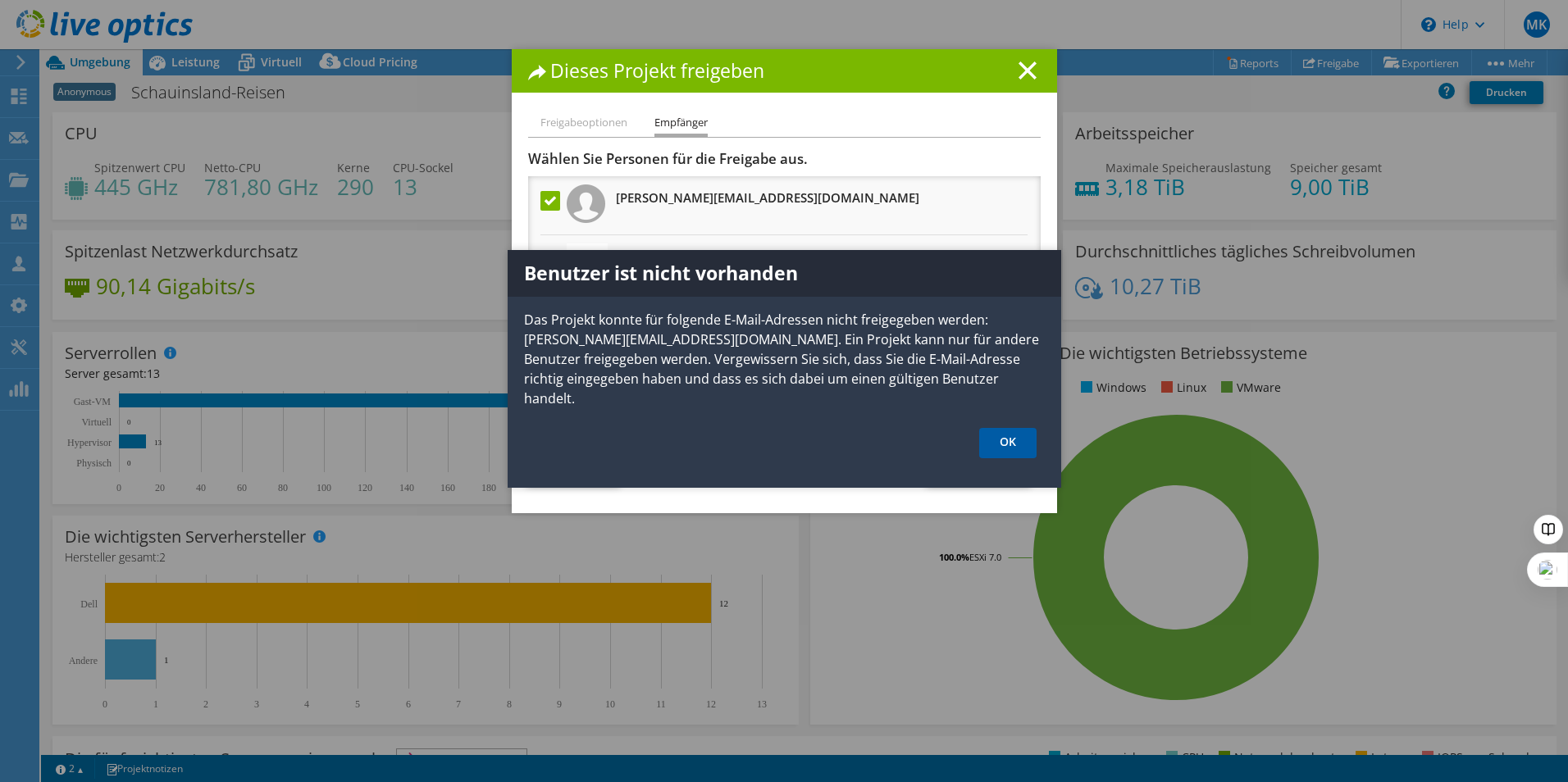
click at [1009, 427] on link "OK" at bounding box center [1008, 443] width 57 height 30
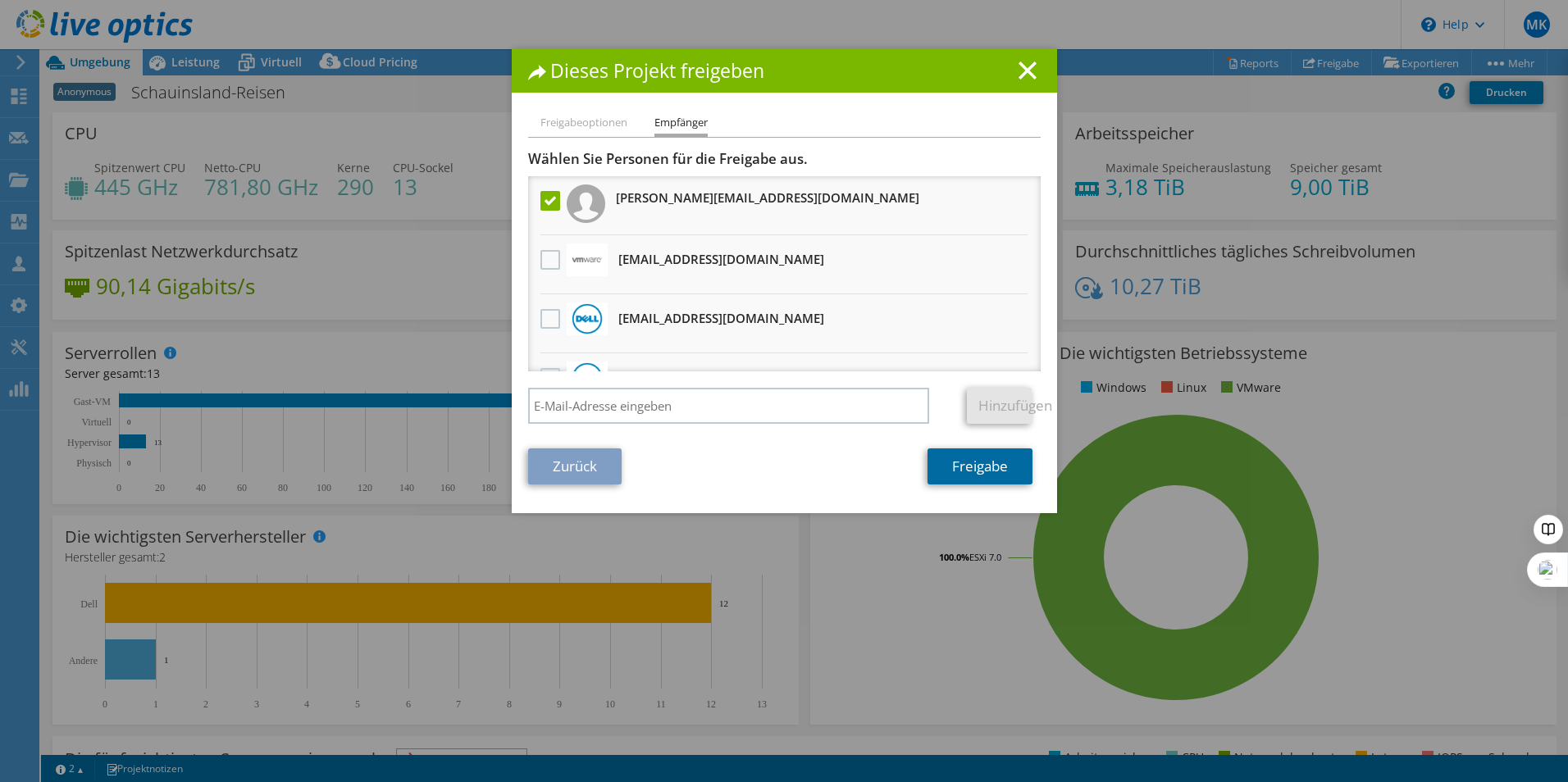
click at [1006, 475] on link "Freigabe" at bounding box center [979, 466] width 105 height 36
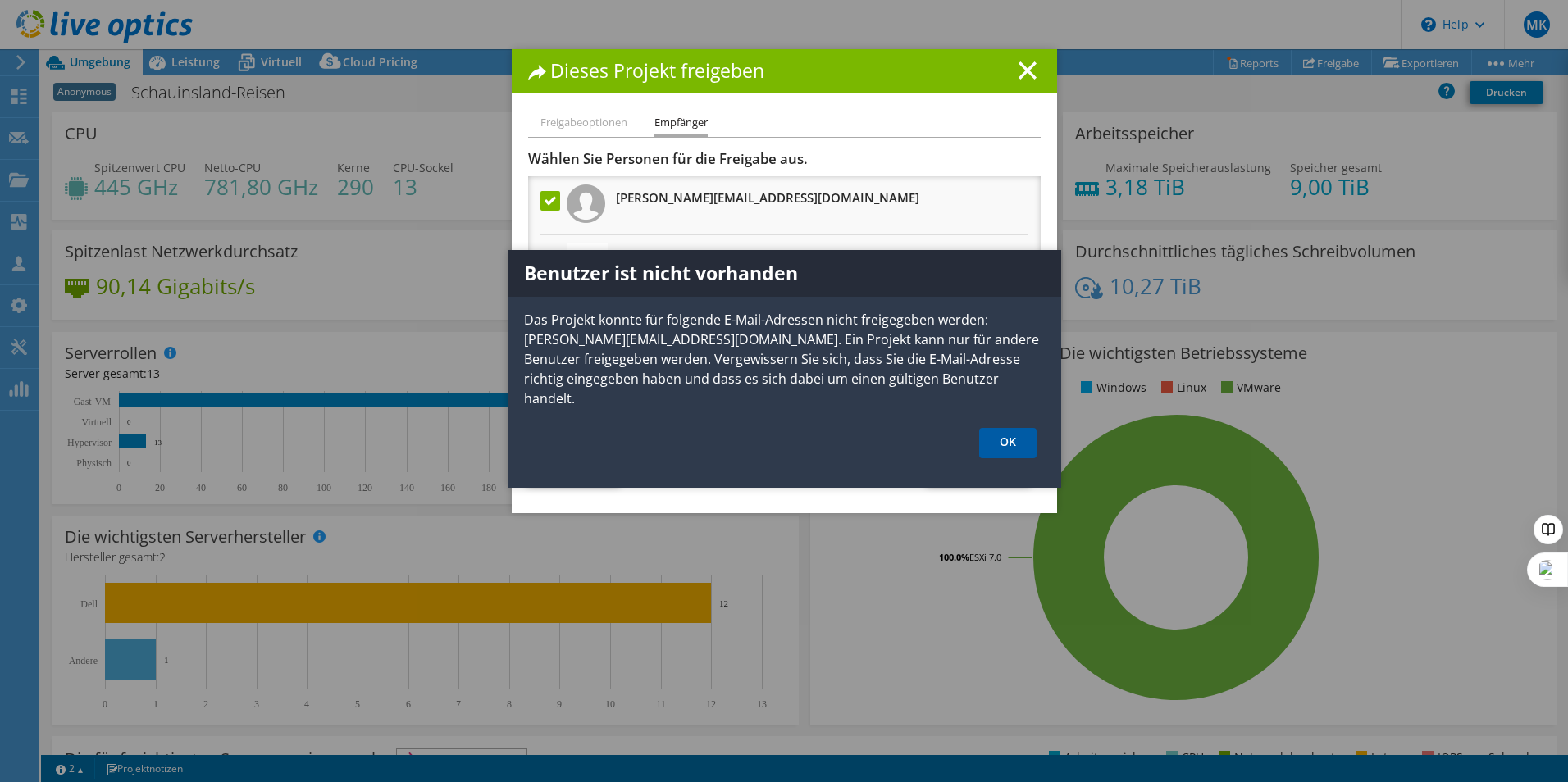
click at [999, 427] on link "OK" at bounding box center [1008, 443] width 57 height 30
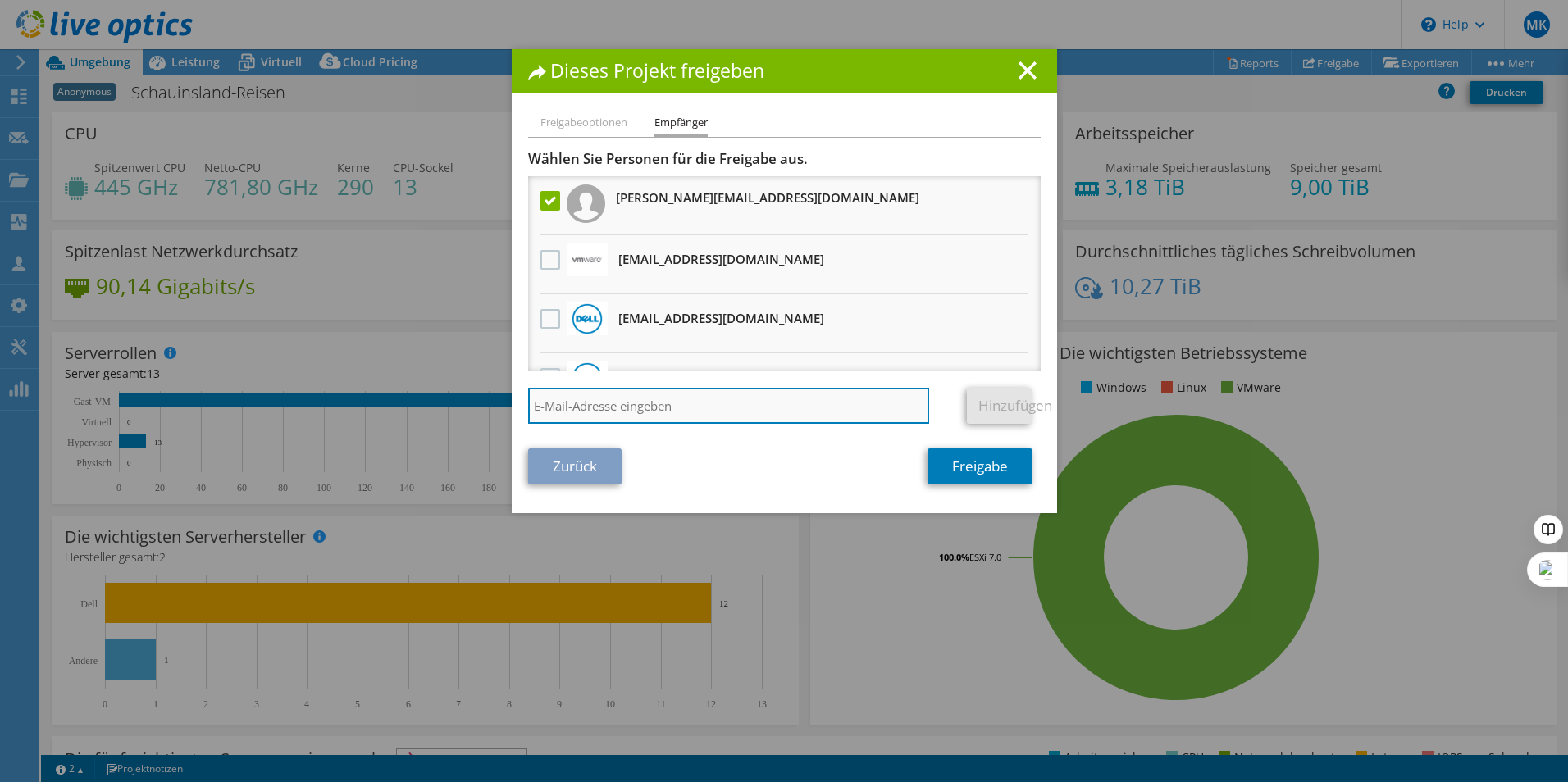
click at [635, 411] on input "search" at bounding box center [729, 406] width 402 height 36
paste input "[PERSON_NAME][EMAIL_ADDRESS][DOMAIN_NAME]"
click at [571, 401] on input "[PERSON_NAME][EMAIL_ADDRESS][DOMAIN_NAME]" at bounding box center [729, 406] width 402 height 36
type input "[PERSON_NAME][EMAIL_ADDRESS][DOMAIN_NAME]"
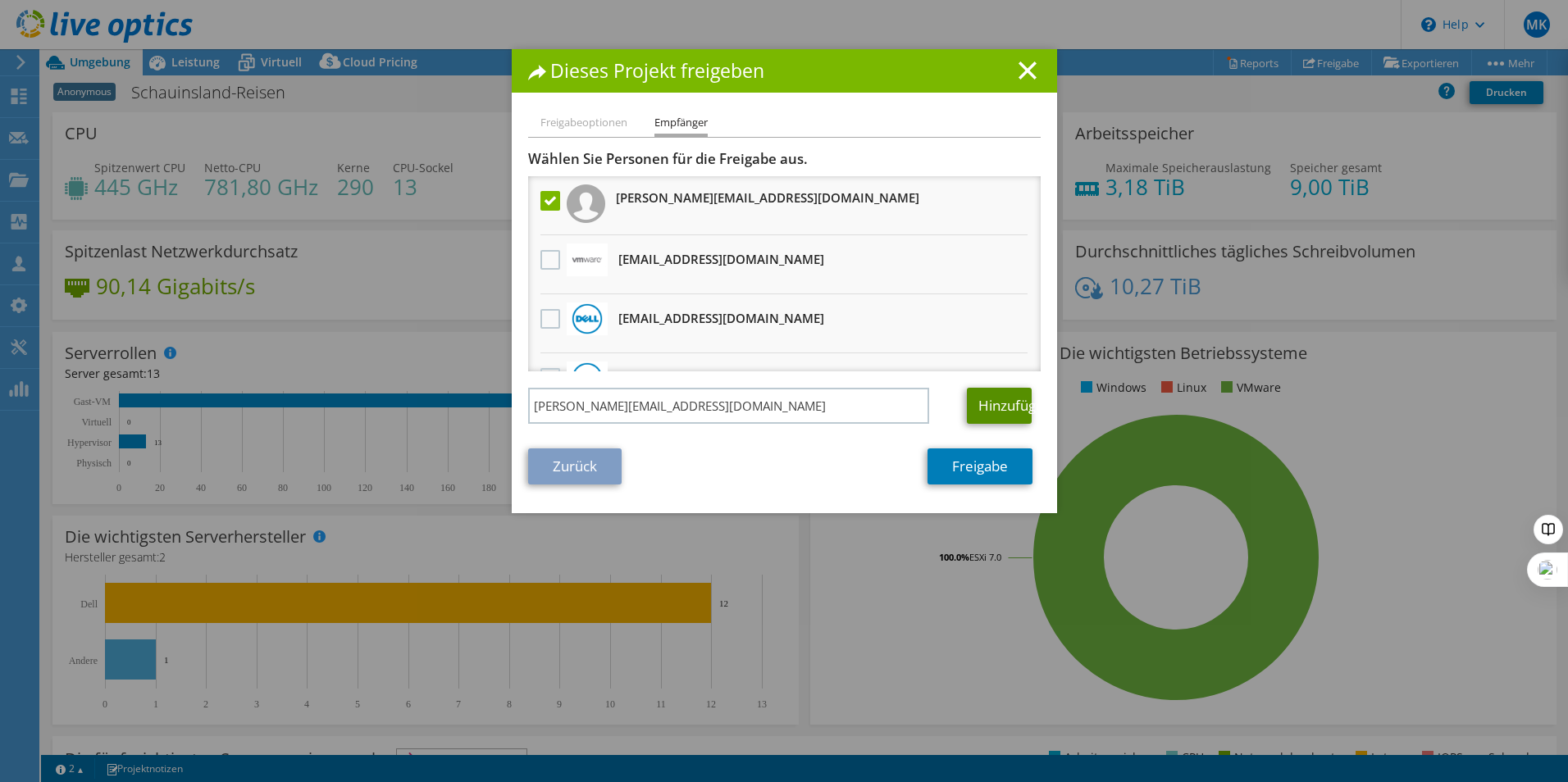
click at [982, 411] on link "Hinzufügen" at bounding box center [999, 406] width 65 height 36
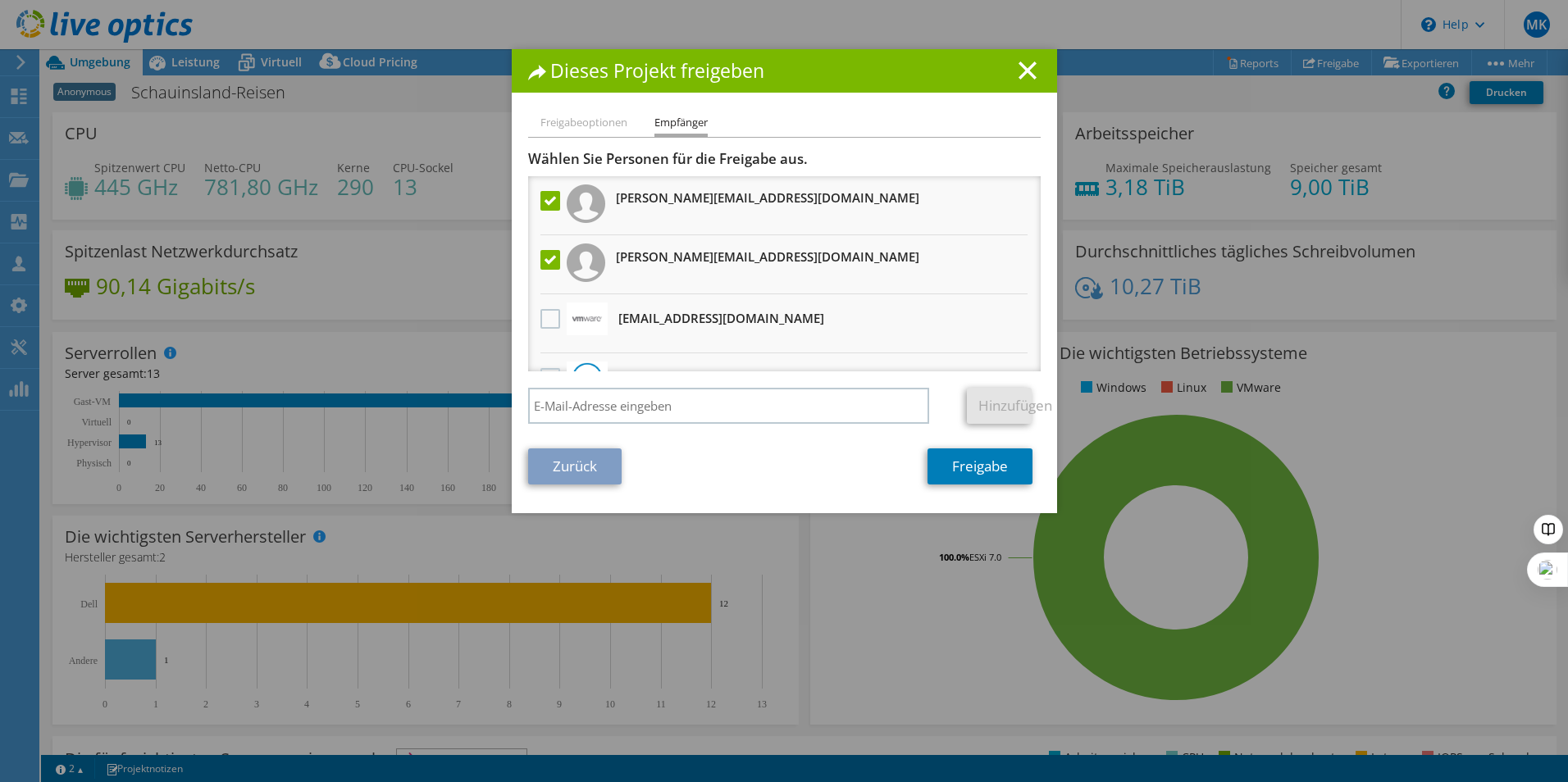
click at [541, 261] on label at bounding box center [552, 259] width 23 height 19
click at [0, 0] on input "checkbox" at bounding box center [0, 0] width 0 height 0
click at [978, 473] on link "Freigabe" at bounding box center [979, 466] width 105 height 36
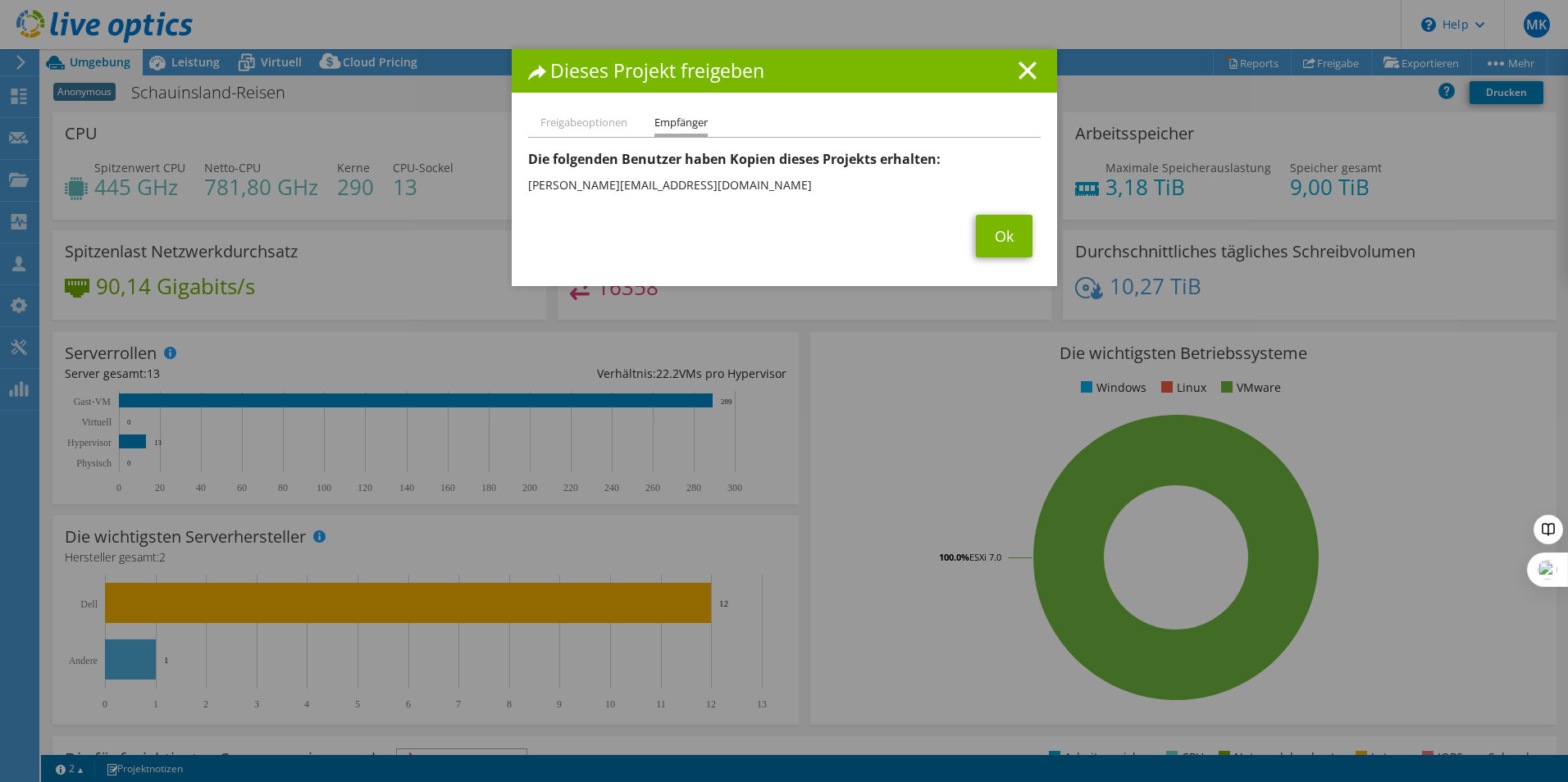
click at [968, 231] on span "Ok" at bounding box center [1004, 236] width 73 height 43
drag, startPoint x: 960, startPoint y: 231, endPoint x: 978, endPoint y: 234, distance: 18.2
click at [978, 234] on link "Ok" at bounding box center [1004, 236] width 56 height 43
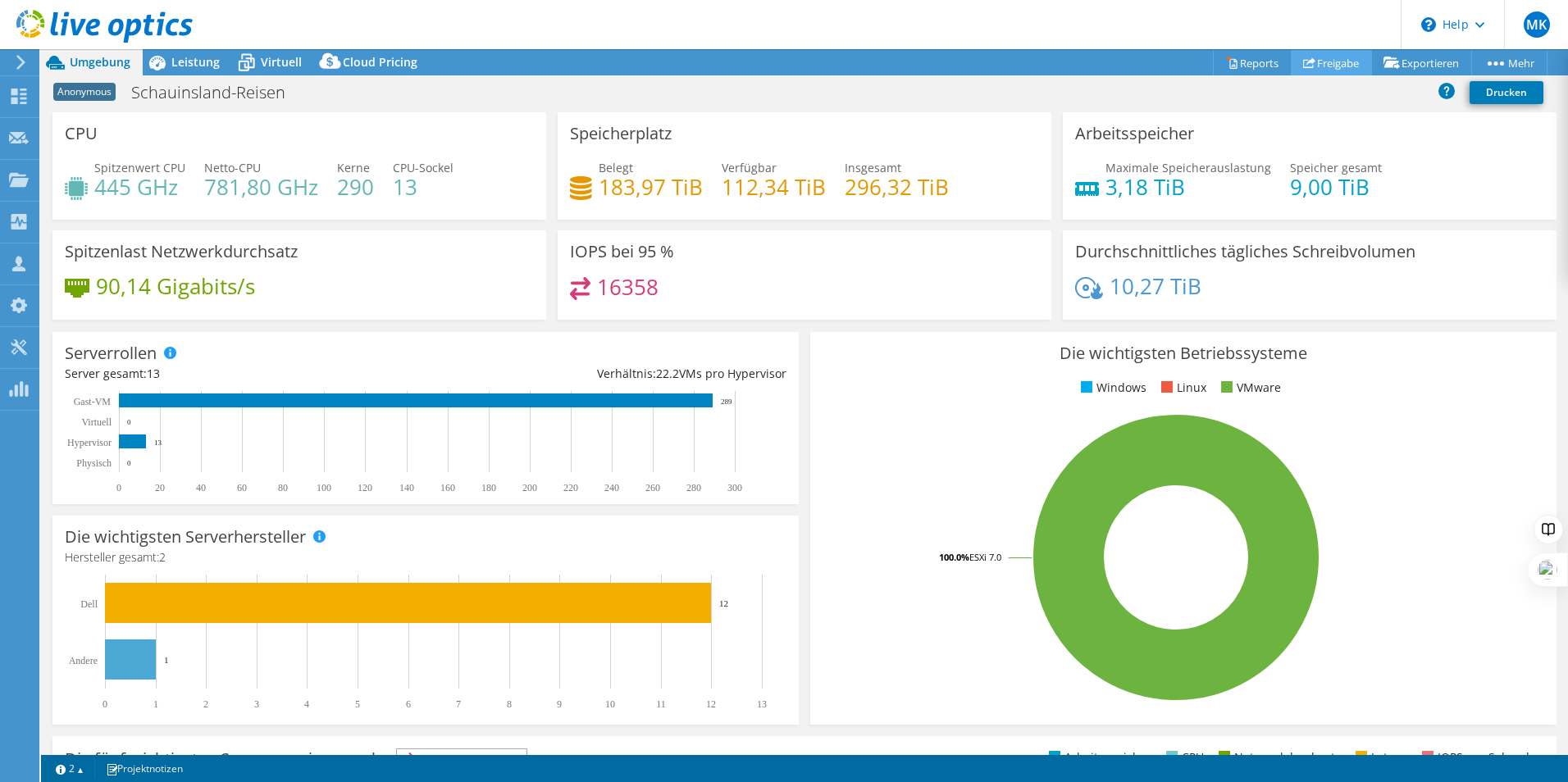
click at [1302, 53] on link "Freigabe" at bounding box center [1331, 63] width 81 height 25
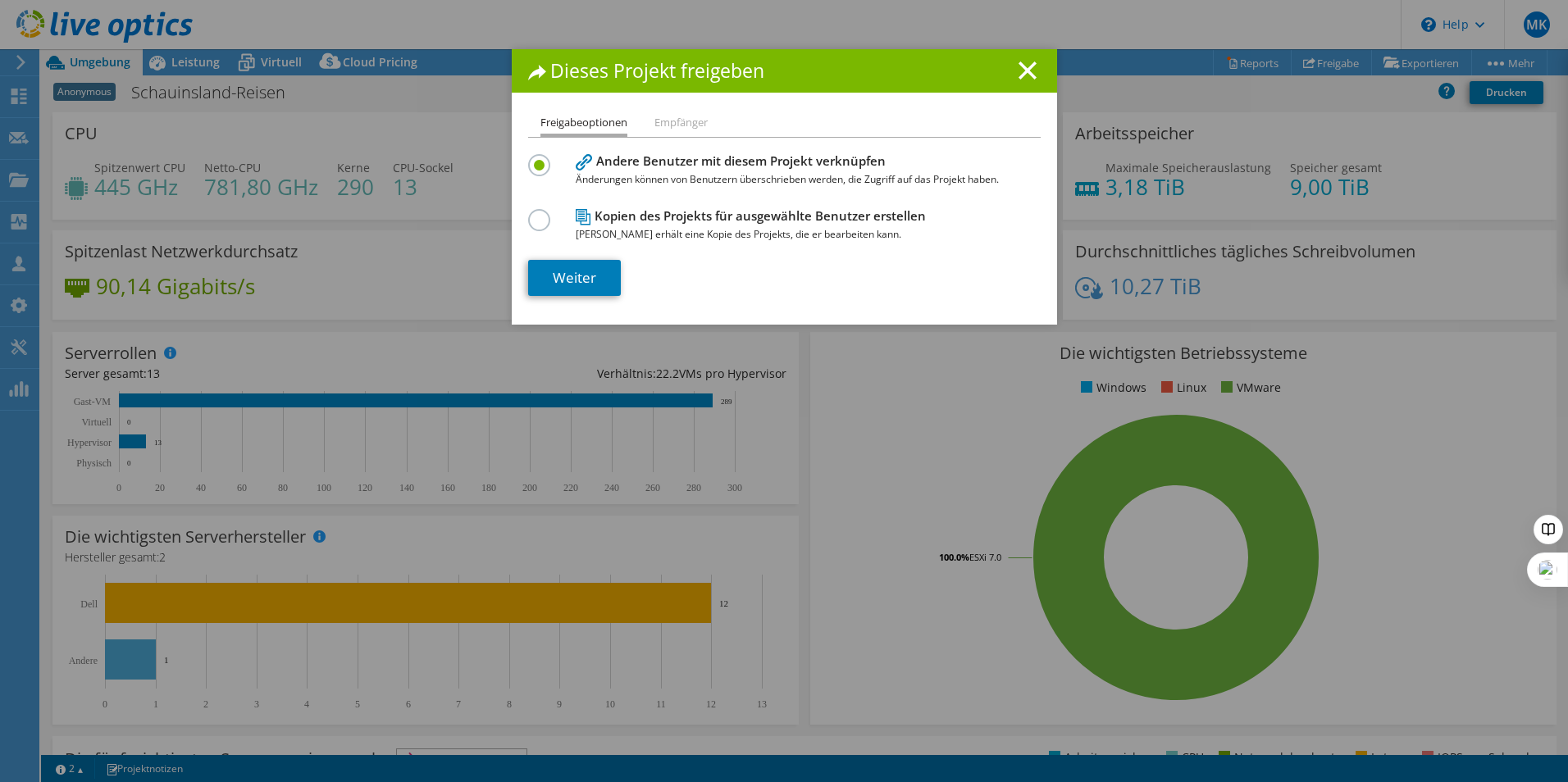
click at [584, 220] on h4 "Kopien des Projekts für ausgewählte Benutzer erstellen Jeder Benutzer erhält ei…" at bounding box center [780, 225] width 410 height 37
click at [532, 213] on label at bounding box center [543, 210] width 29 height 4
click at [0, 0] on input "radio" at bounding box center [0, 0] width 0 height 0
click at [551, 277] on link "Weiter" at bounding box center [574, 277] width 92 height 36
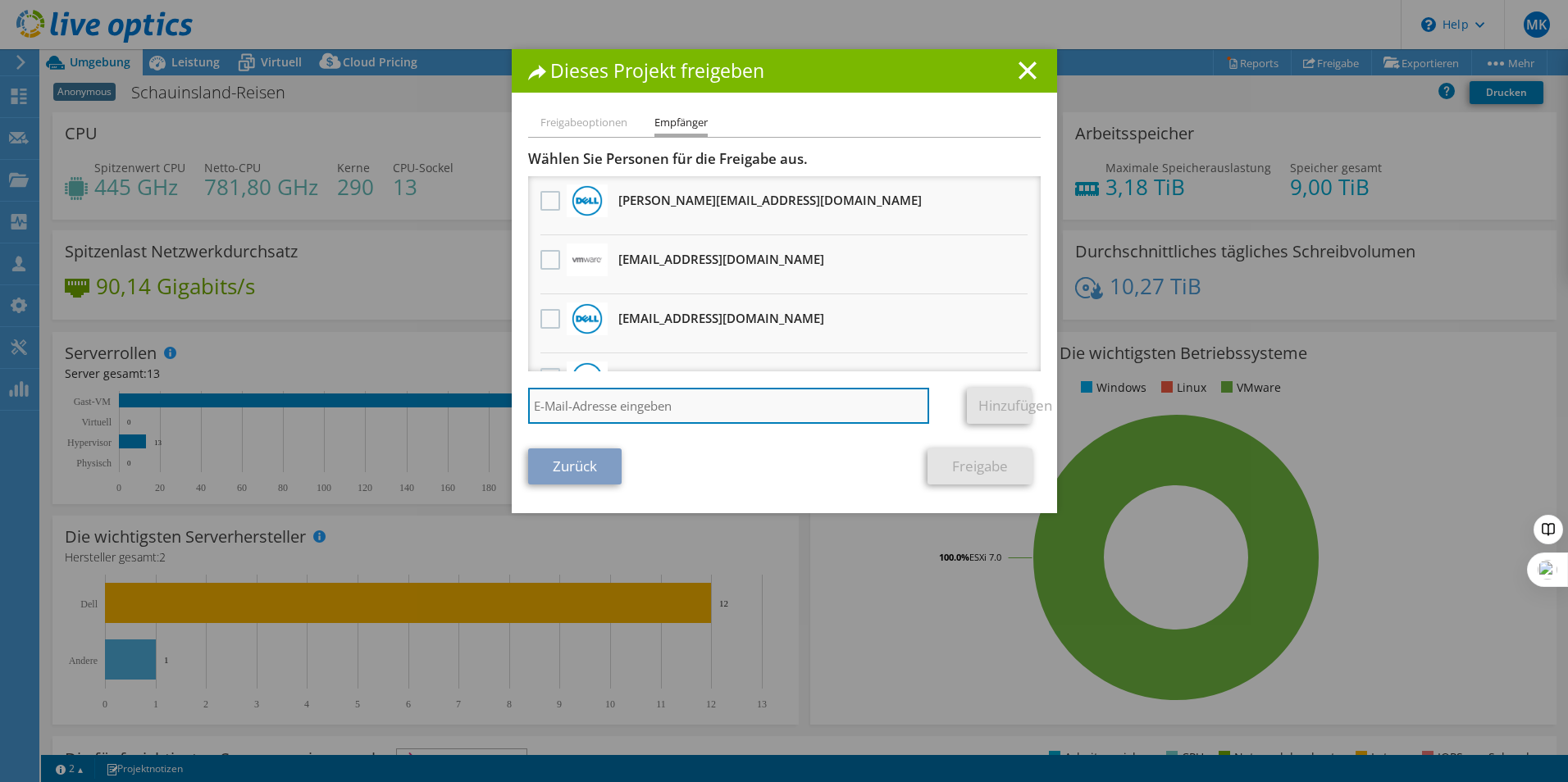
drag, startPoint x: 662, startPoint y: 411, endPoint x: 674, endPoint y: 410, distance: 12.0
click at [662, 411] on input "search" at bounding box center [729, 406] width 402 height 36
paste input "[PERSON_NAME][EMAIL_ADDRESS][DOMAIN_NAME]"
type input "[PERSON_NAME][EMAIL_ADDRESS][DOMAIN_NAME]"
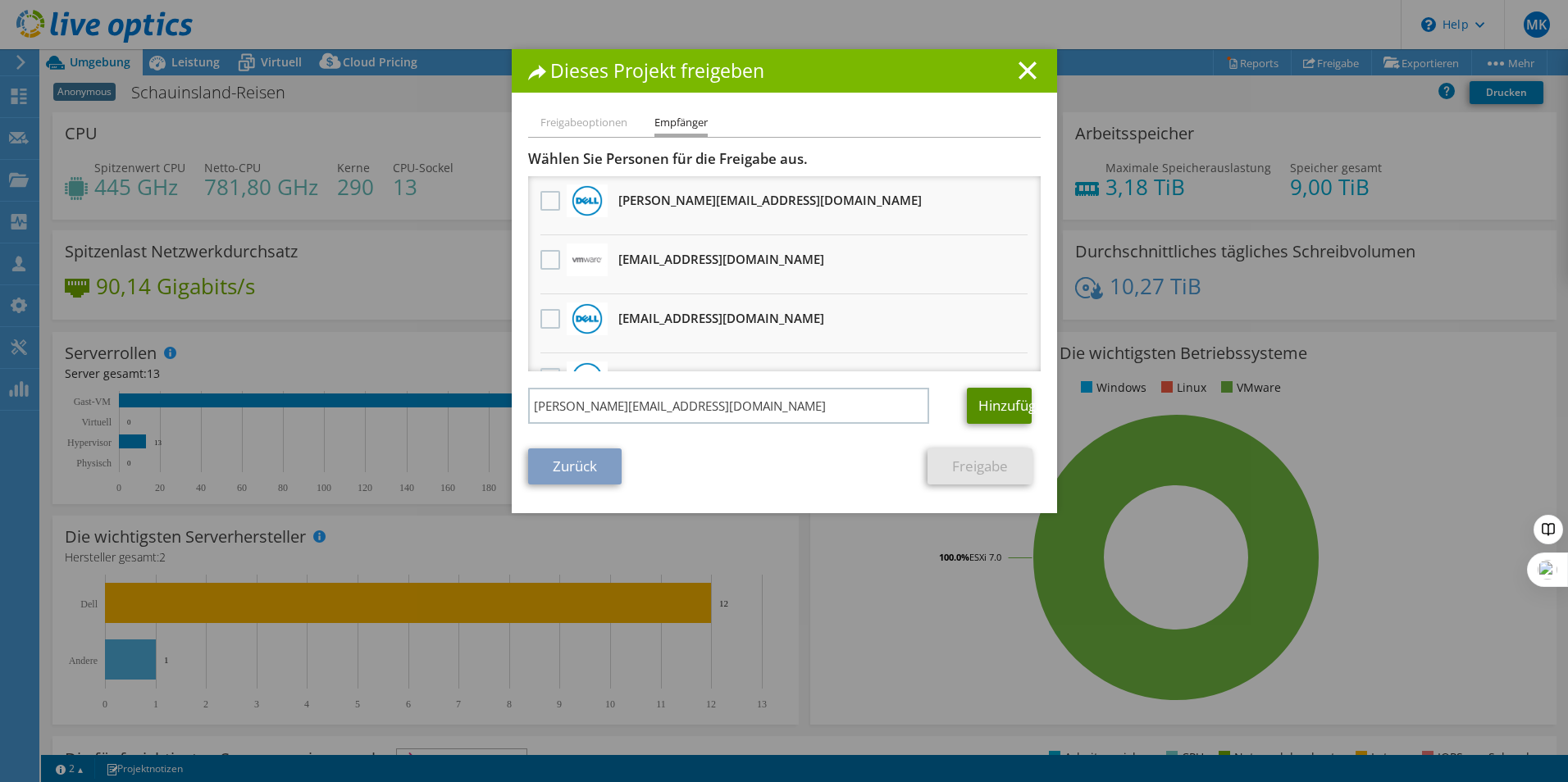
click at [982, 405] on link "Hinzufügen" at bounding box center [999, 406] width 65 height 36
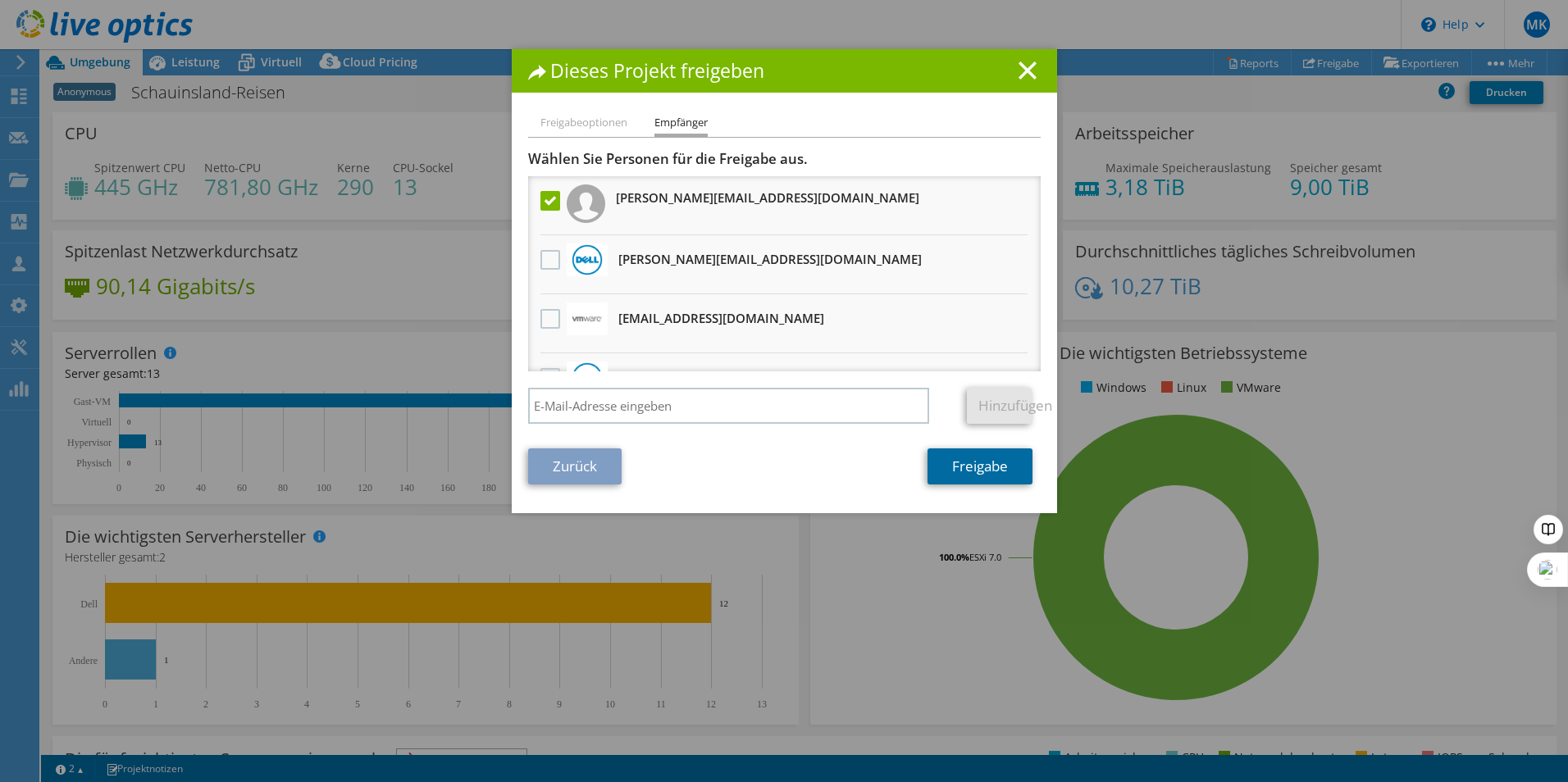
click at [967, 470] on link "Freigabe" at bounding box center [979, 466] width 105 height 36
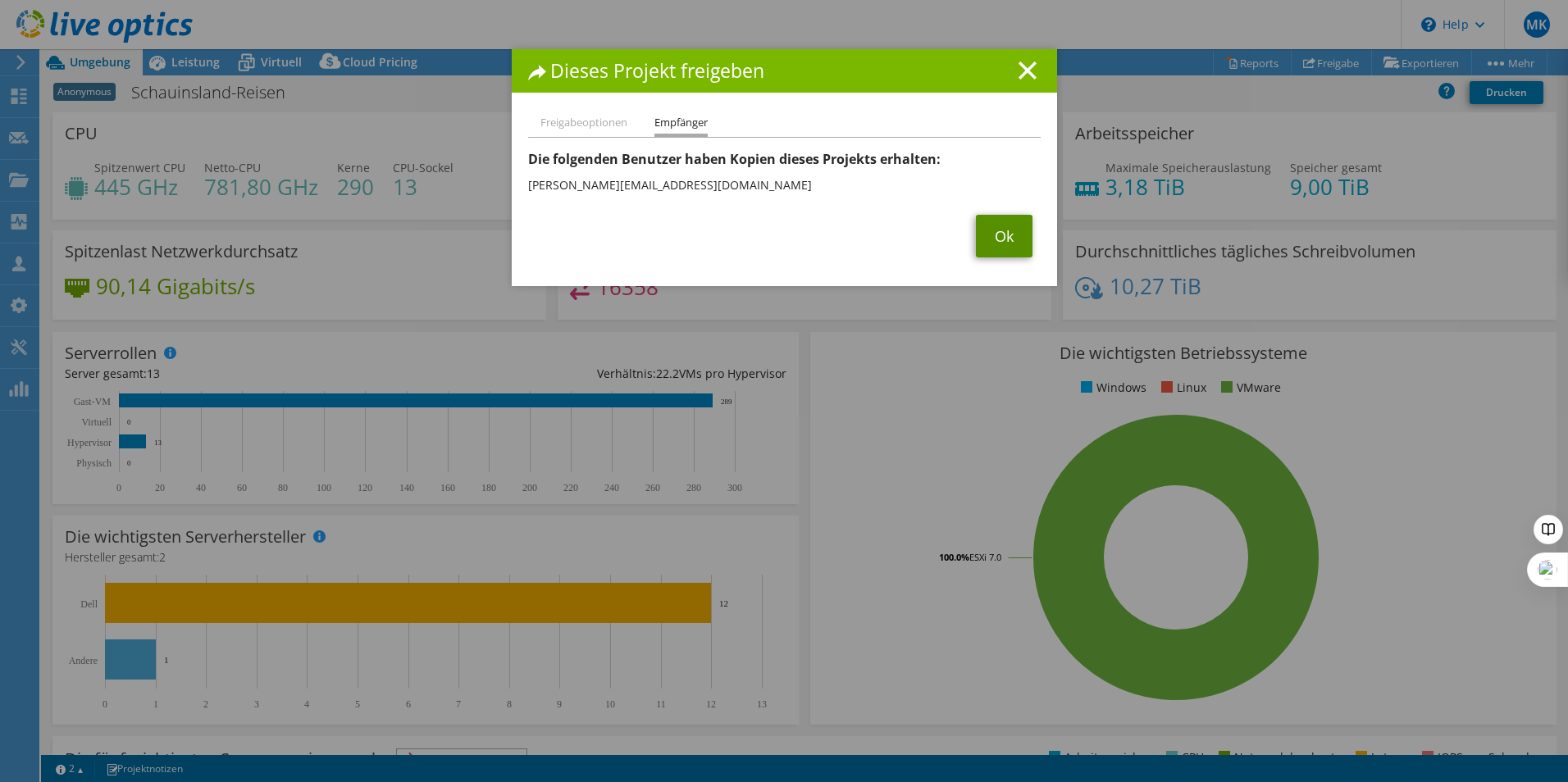
click at [1000, 235] on link "Ok" at bounding box center [1004, 236] width 56 height 43
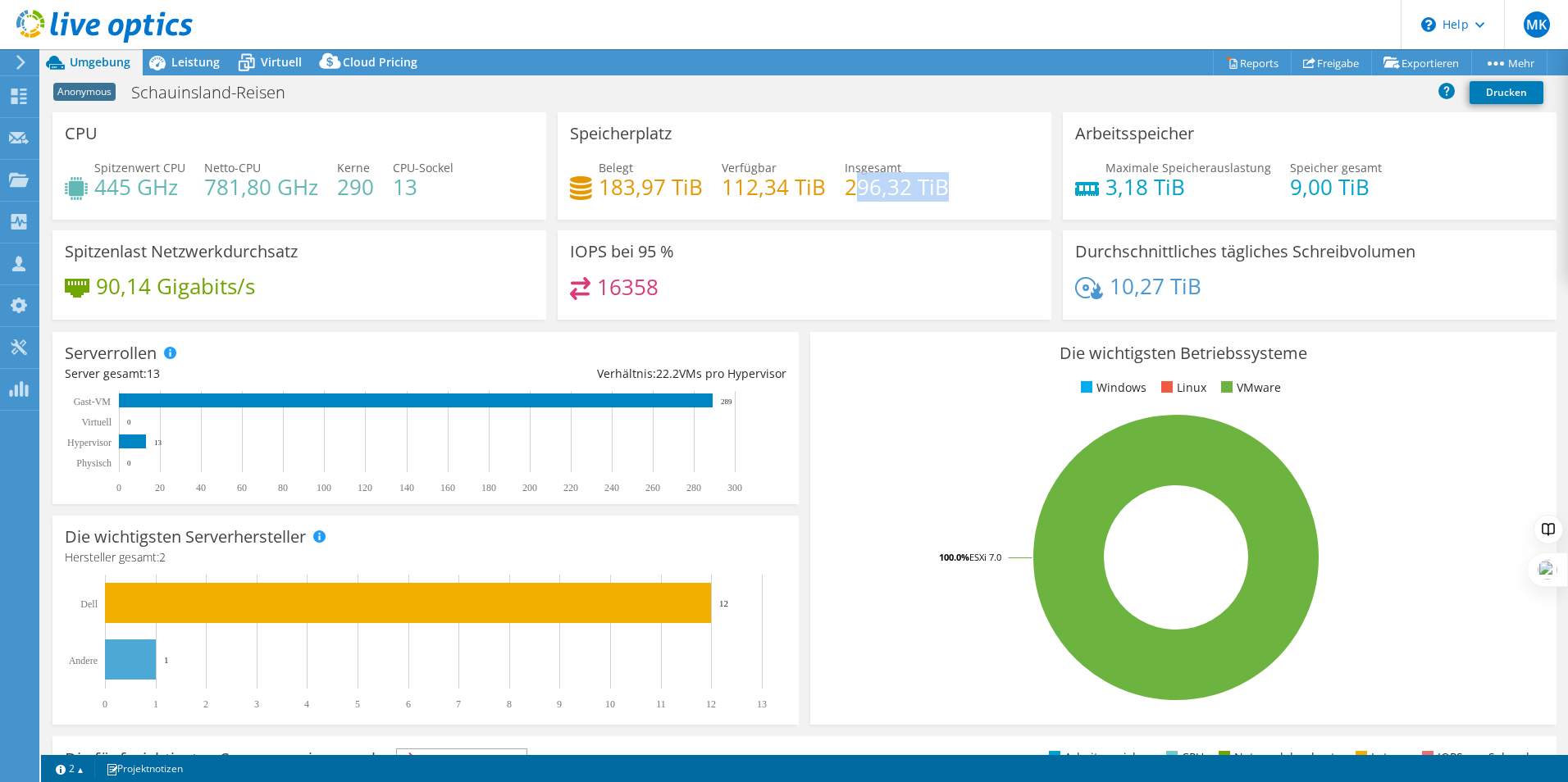
drag, startPoint x: 869, startPoint y: 184, endPoint x: 949, endPoint y: 178, distance: 80.2
click at [949, 178] on div "Belegt 183,97 TiB [STREET_ADDRESS] Insgesamt 296,32 TiB" at bounding box center [804, 186] width 469 height 54
drag, startPoint x: 947, startPoint y: 188, endPoint x: 837, endPoint y: 188, distance: 110.0
click at [837, 188] on div "Belegt 183,97 TiB [STREET_ADDRESS] Insgesamt 296,32 TiB" at bounding box center [804, 186] width 469 height 54
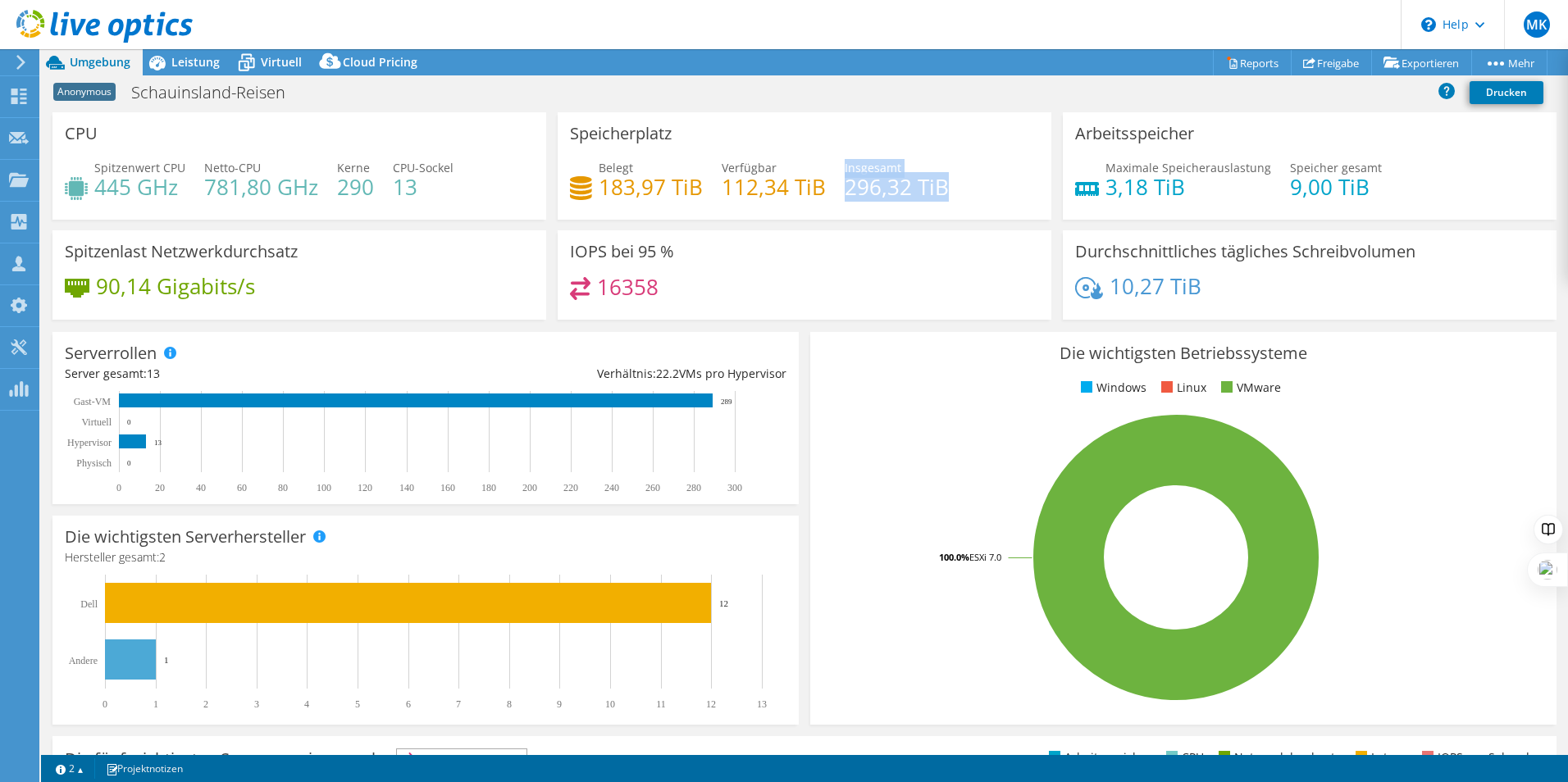
click at [837, 188] on div "Belegt 183,97 TiB [STREET_ADDRESS] Insgesamt 296,32 TiB" at bounding box center [804, 186] width 469 height 54
drag, startPoint x: 840, startPoint y: 191, endPoint x: 940, endPoint y: 190, distance: 100.0
click at [940, 190] on h4 "296,32 TiB" at bounding box center [896, 187] width 104 height 18
drag, startPoint x: 927, startPoint y: 189, endPoint x: 839, endPoint y: 188, distance: 88.0
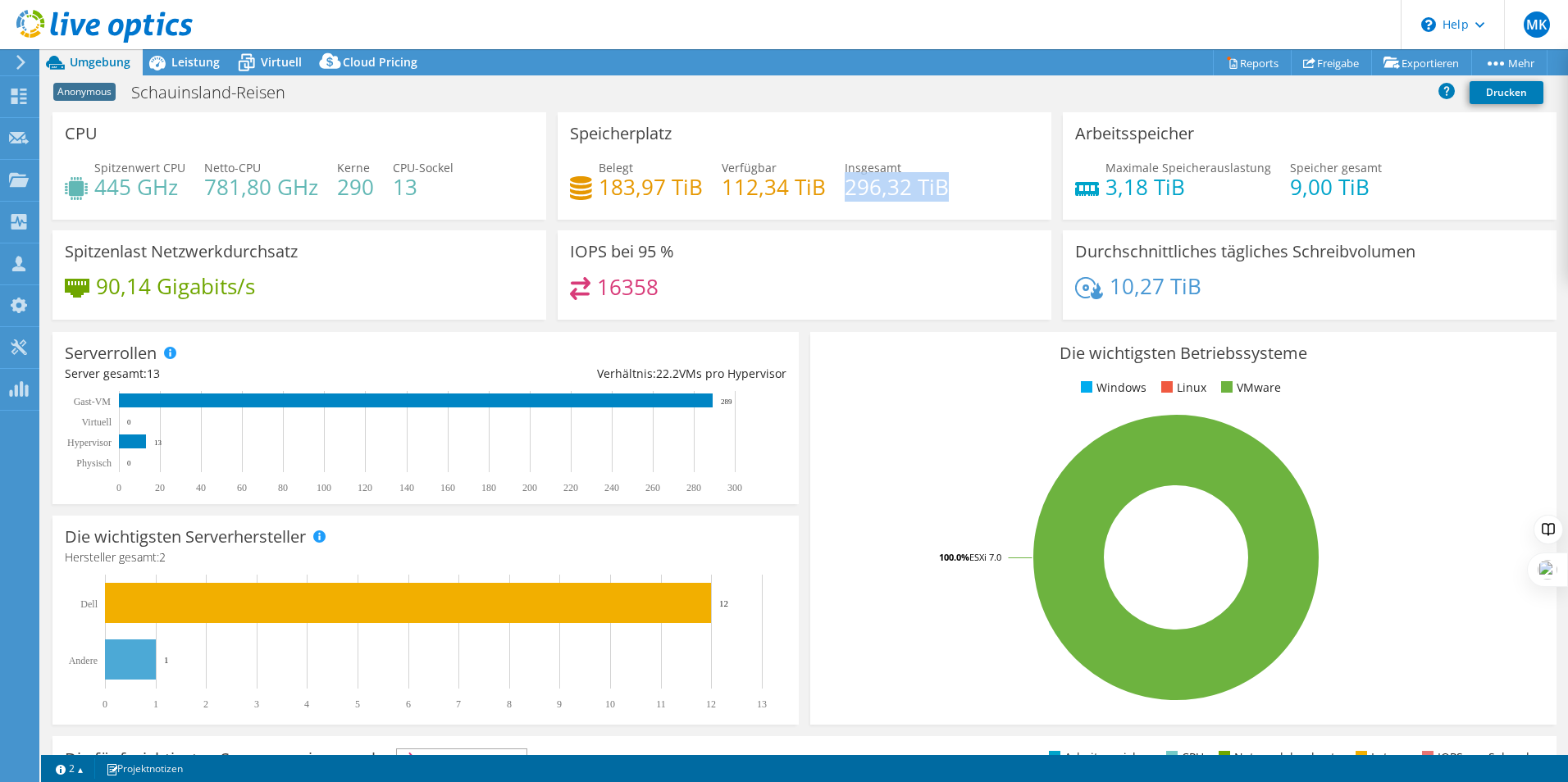
click at [844, 188] on h4 "296,32 TiB" at bounding box center [896, 187] width 104 height 18
drag, startPoint x: 843, startPoint y: 188, endPoint x: 939, endPoint y: 189, distance: 96.0
click at [939, 189] on h4 "296,32 TiB" at bounding box center [896, 187] width 104 height 18
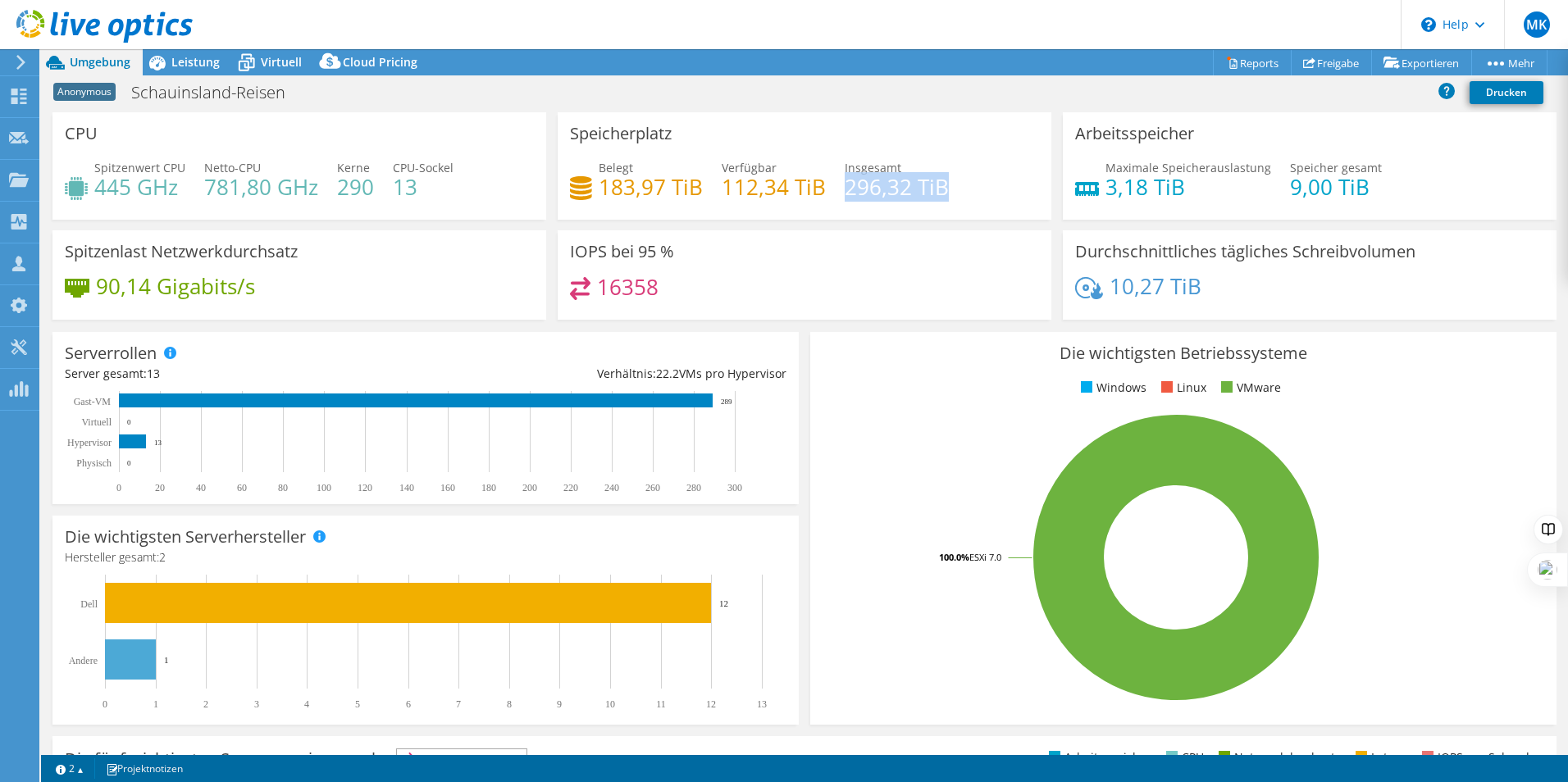
drag, startPoint x: 939, startPoint y: 189, endPoint x: 921, endPoint y: 192, distance: 18.2
click at [939, 189] on h4 "296,32 TiB" at bounding box center [896, 187] width 104 height 18
click at [702, 187] on div "Belegt 183,97 TiB [STREET_ADDRESS] Insgesamt 296,32 TiB" at bounding box center [804, 186] width 469 height 54
drag, startPoint x: 695, startPoint y: 187, endPoint x: 600, endPoint y: 189, distance: 95.0
click at [600, 189] on h4 "183,97 TiB" at bounding box center [651, 187] width 104 height 18
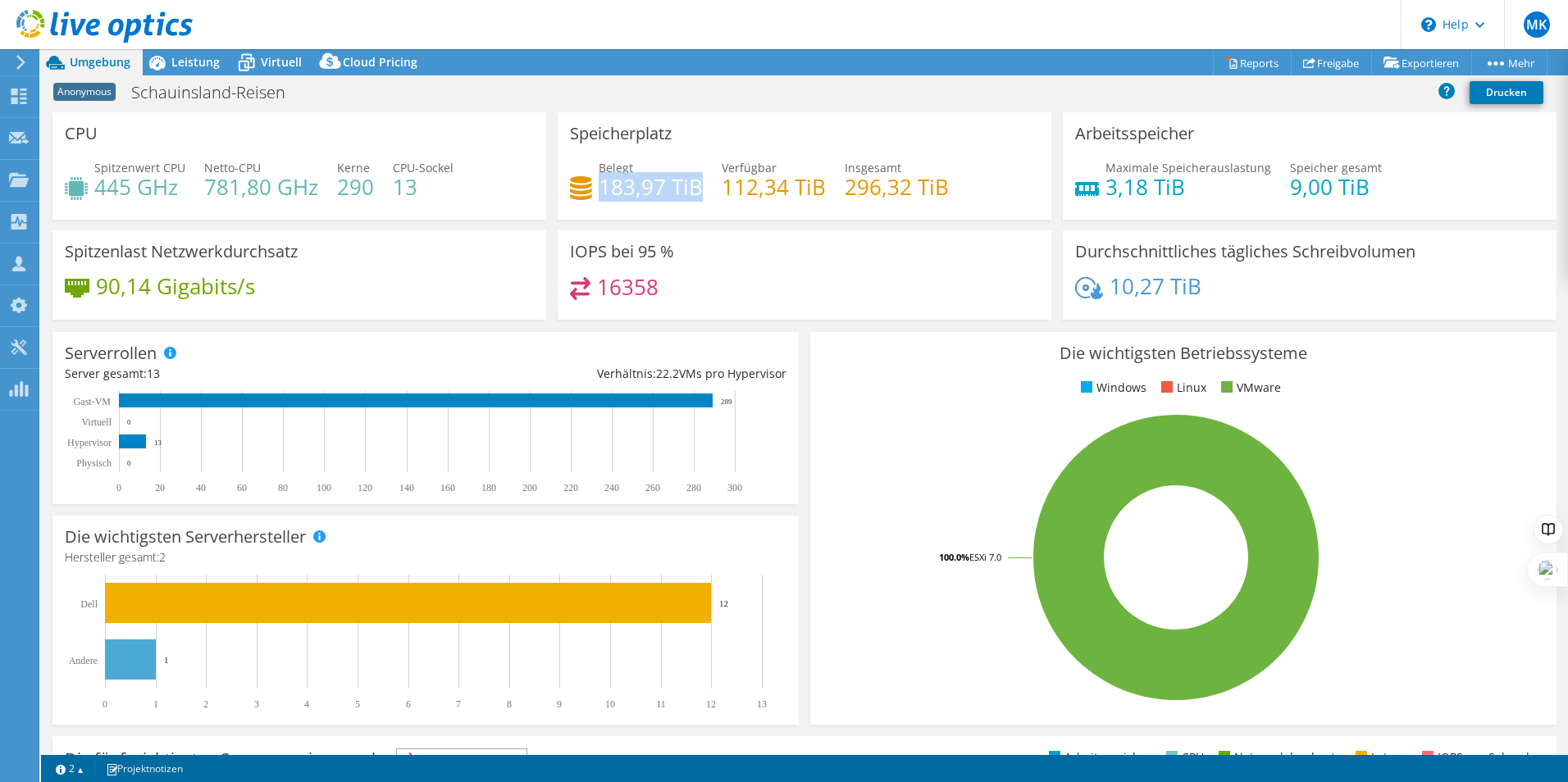
click at [600, 189] on h4 "183,97 TiB" at bounding box center [651, 187] width 104 height 18
drag, startPoint x: 599, startPoint y: 187, endPoint x: 692, endPoint y: 191, distance: 93.1
click at [692, 191] on h4 "183,97 TiB" at bounding box center [651, 187] width 104 height 18
click at [698, 185] on div "Belegt 183,97 TiB [STREET_ADDRESS] Insgesamt 296,32 TiB" at bounding box center [804, 186] width 469 height 54
drag, startPoint x: 696, startPoint y: 188, endPoint x: 599, endPoint y: 181, distance: 97.3
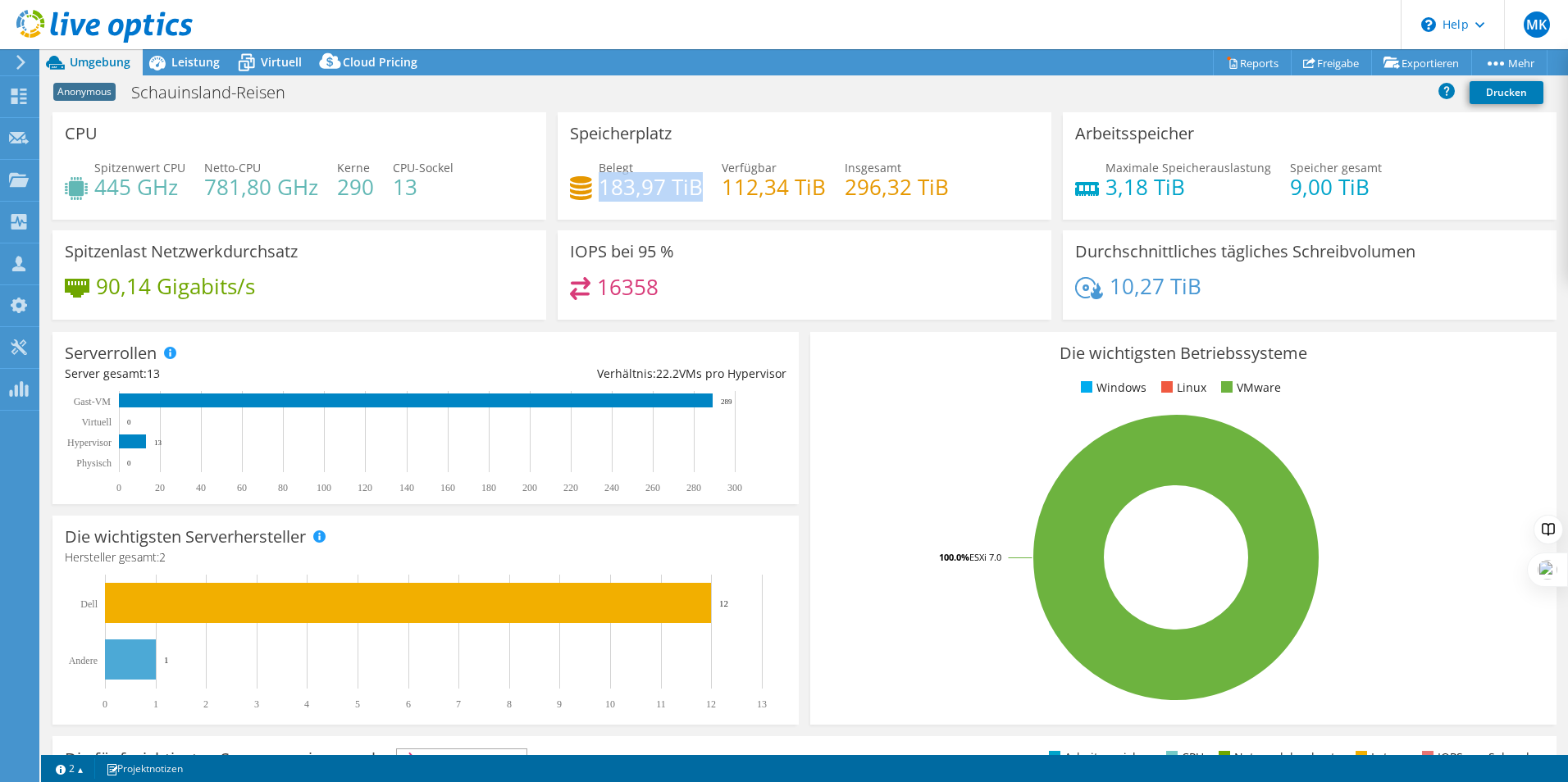
click at [599, 181] on h4 "183,97 TiB" at bounding box center [651, 187] width 104 height 18
click at [599, 178] on h4 "183,97 TiB" at bounding box center [651, 187] width 104 height 18
drag, startPoint x: 594, startPoint y: 184, endPoint x: 695, endPoint y: 194, distance: 101.5
click at [695, 194] on div "Belegt 183,97 TiB" at bounding box center [636, 178] width 132 height 37
click at [695, 194] on h4 "183,97 TiB" at bounding box center [651, 187] width 104 height 18
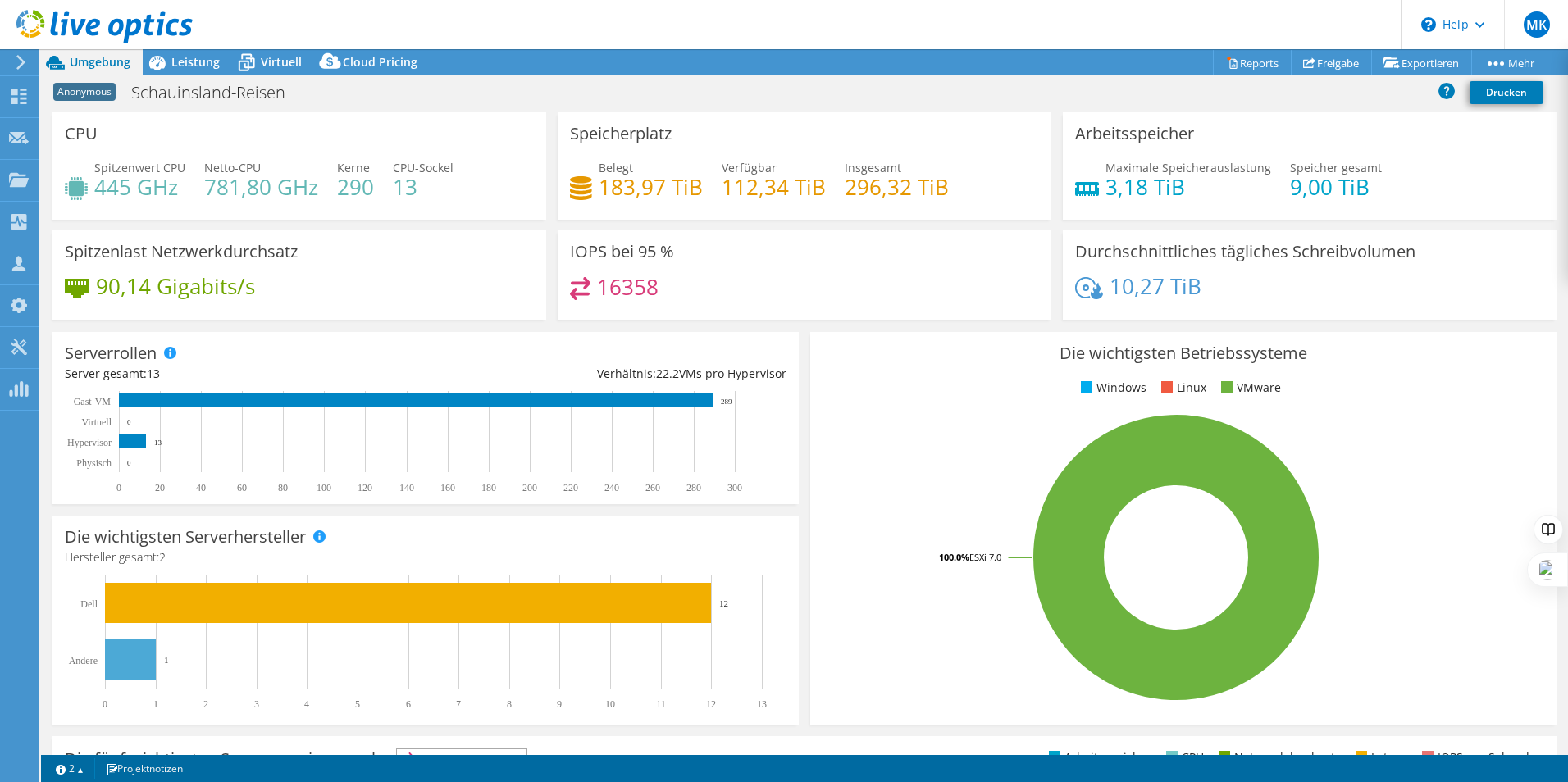
click at [691, 188] on h4 "183,97 TiB" at bounding box center [651, 187] width 104 height 18
drag, startPoint x: 704, startPoint y: 190, endPoint x: 597, endPoint y: 179, distance: 107.6
click at [597, 179] on div "Belegt 183,97 TiB [STREET_ADDRESS] Insgesamt 296,32 TiB" at bounding box center [804, 186] width 469 height 54
